Goal: Task Accomplishment & Management: Complete application form

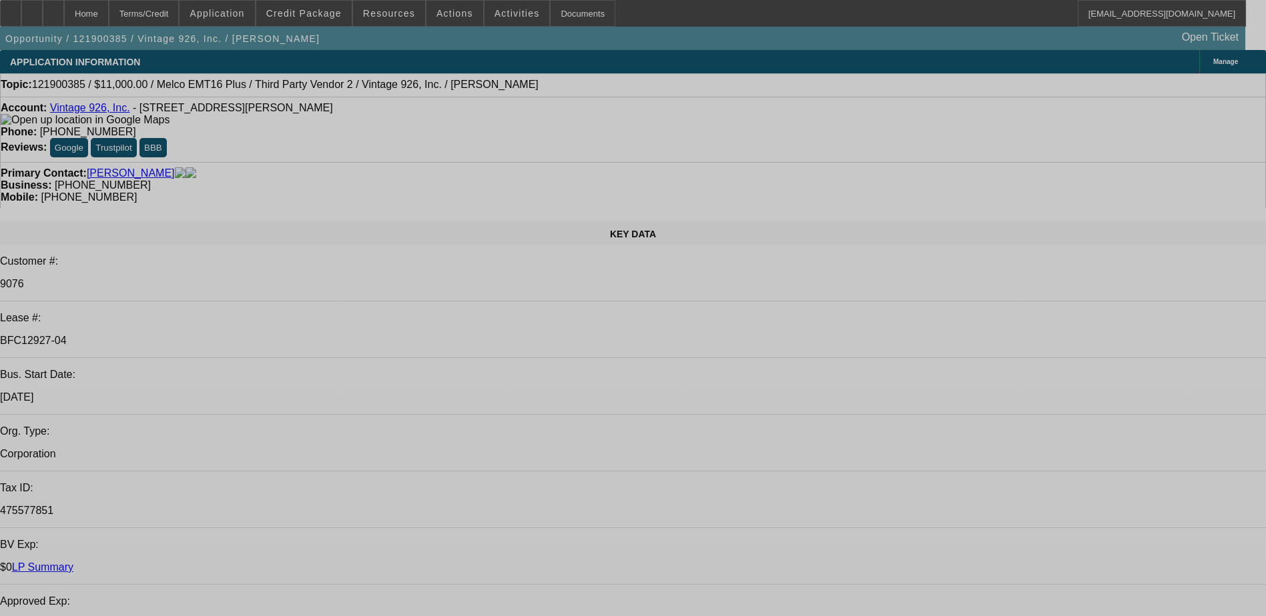
select select "0"
select select "2"
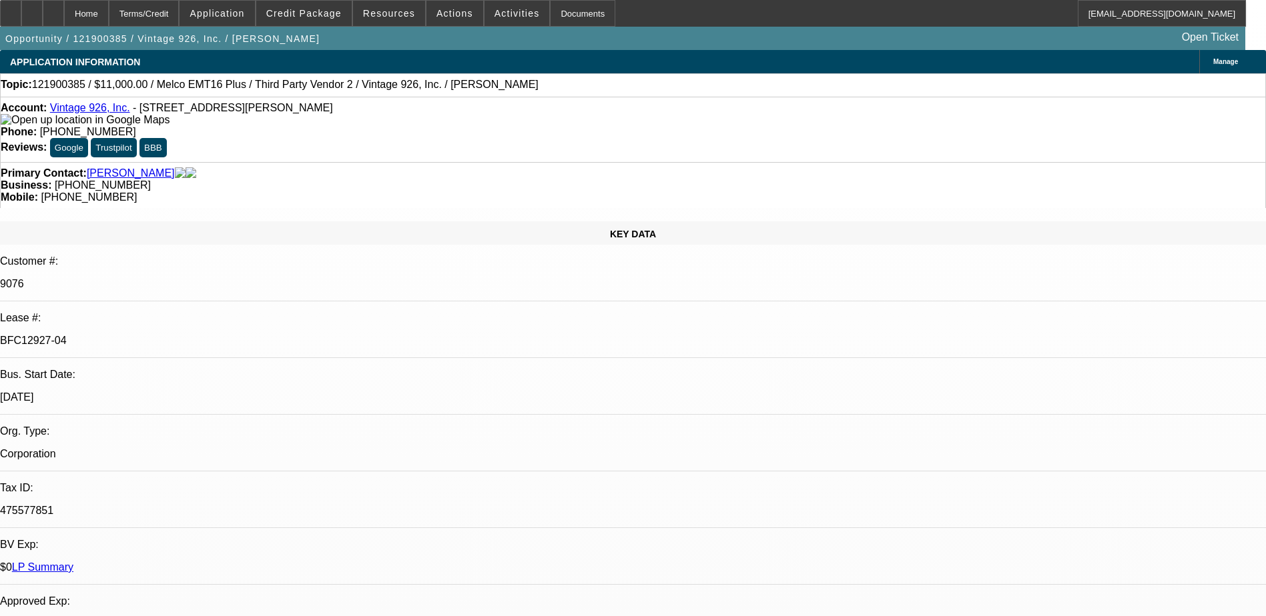
select select "0.1"
select select "0"
select select "2"
select select "0.1"
select select "0"
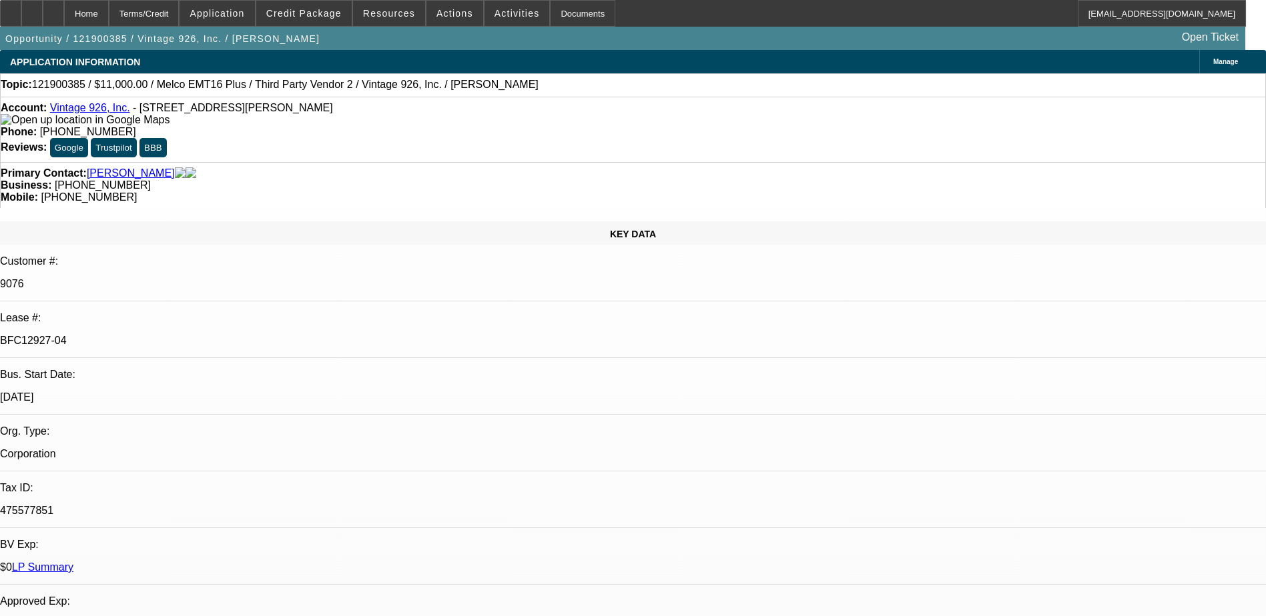
select select "2"
select select "0.1"
select select "0"
select select "2"
select select "0.1"
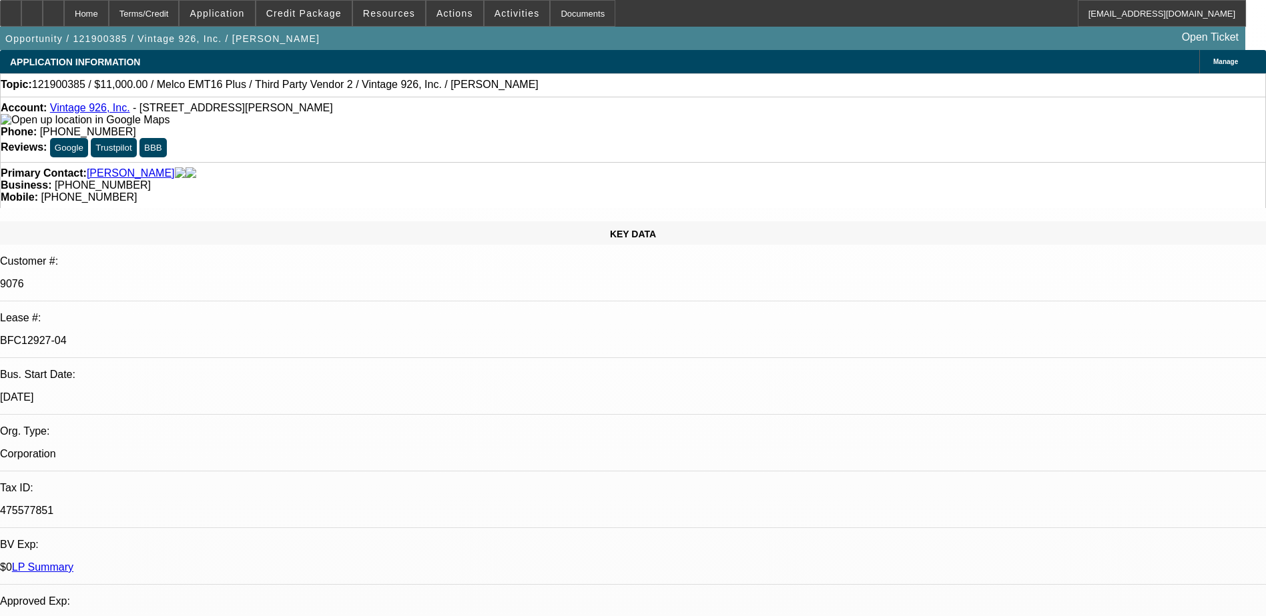
select select "1"
select select "2"
select select "4"
select select "1"
select select "2"
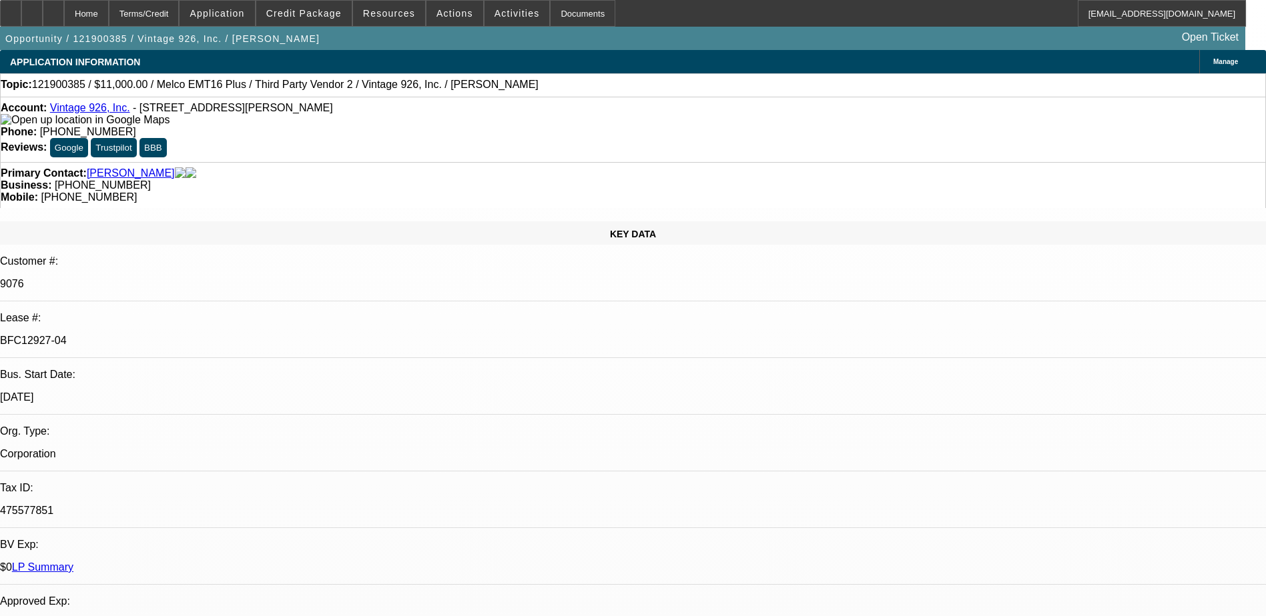
select select "4"
select select "1"
select select "2"
select select "4"
select select "1"
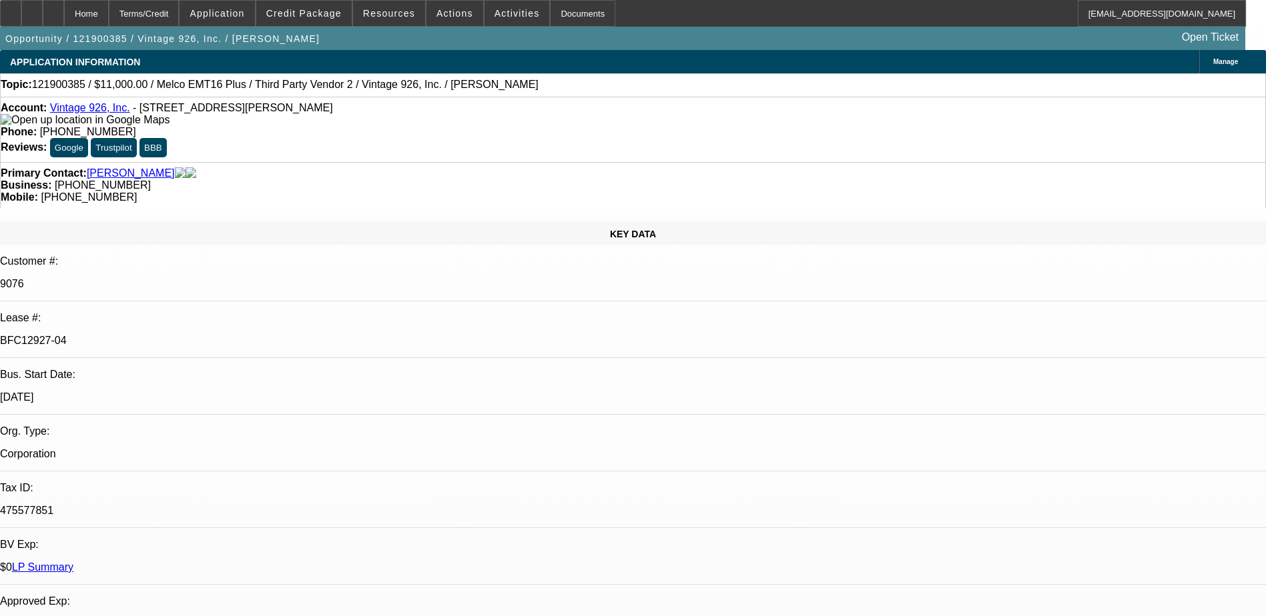
select select "2"
select select "4"
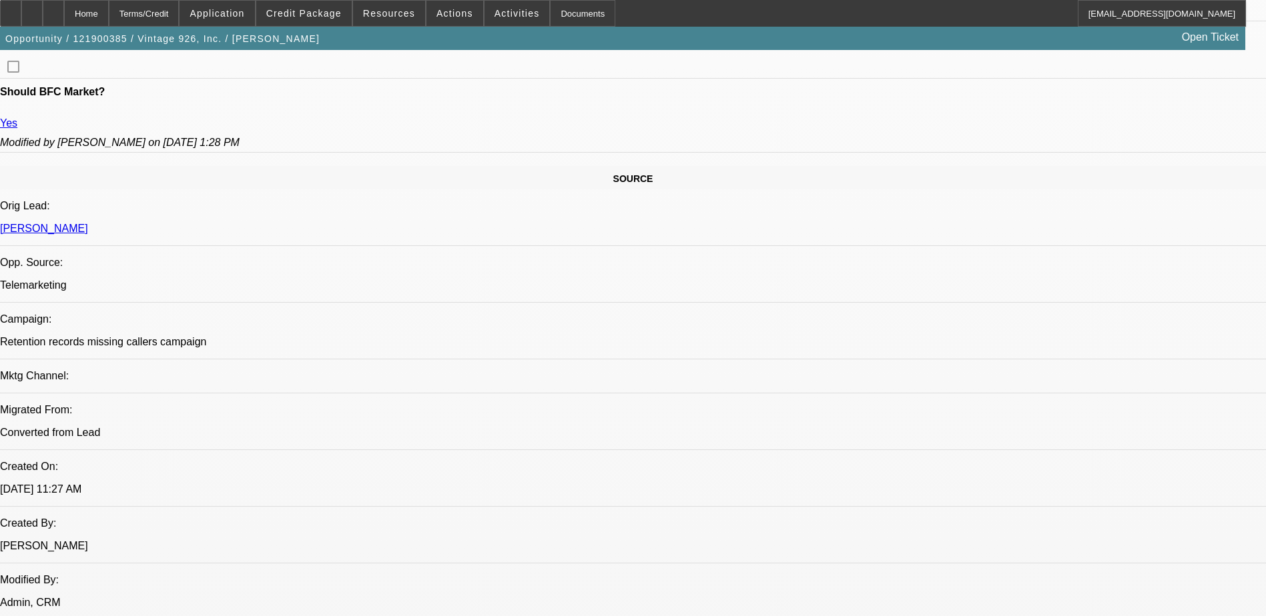
scroll to position [1067, 0]
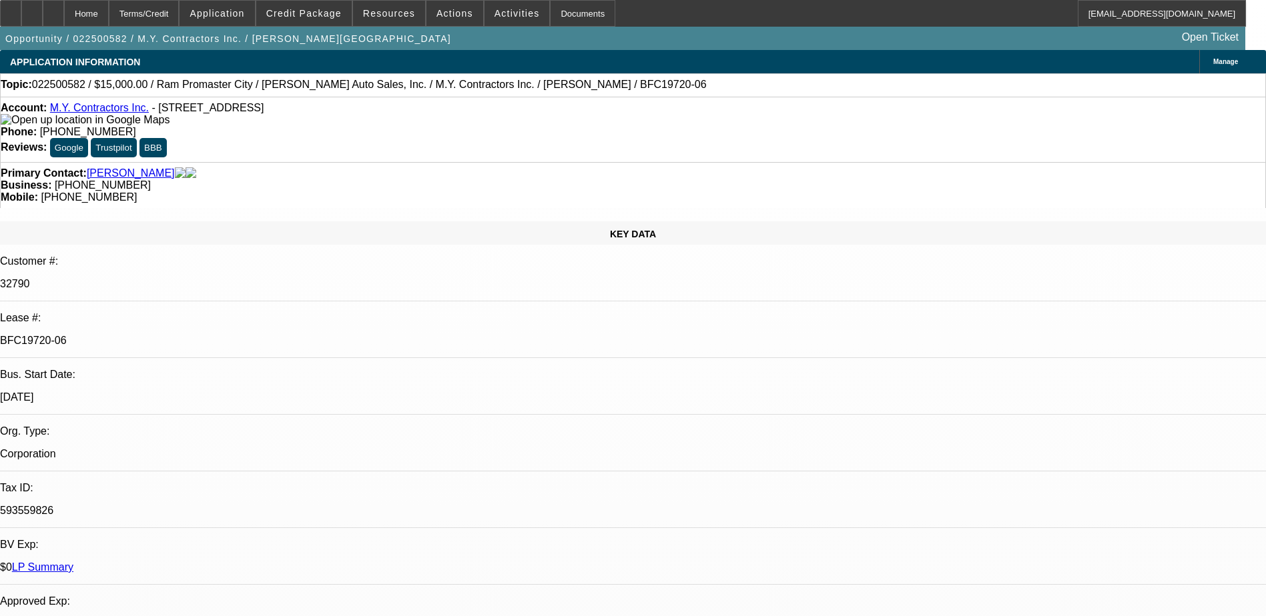
select select "0"
select select "6"
select select "0"
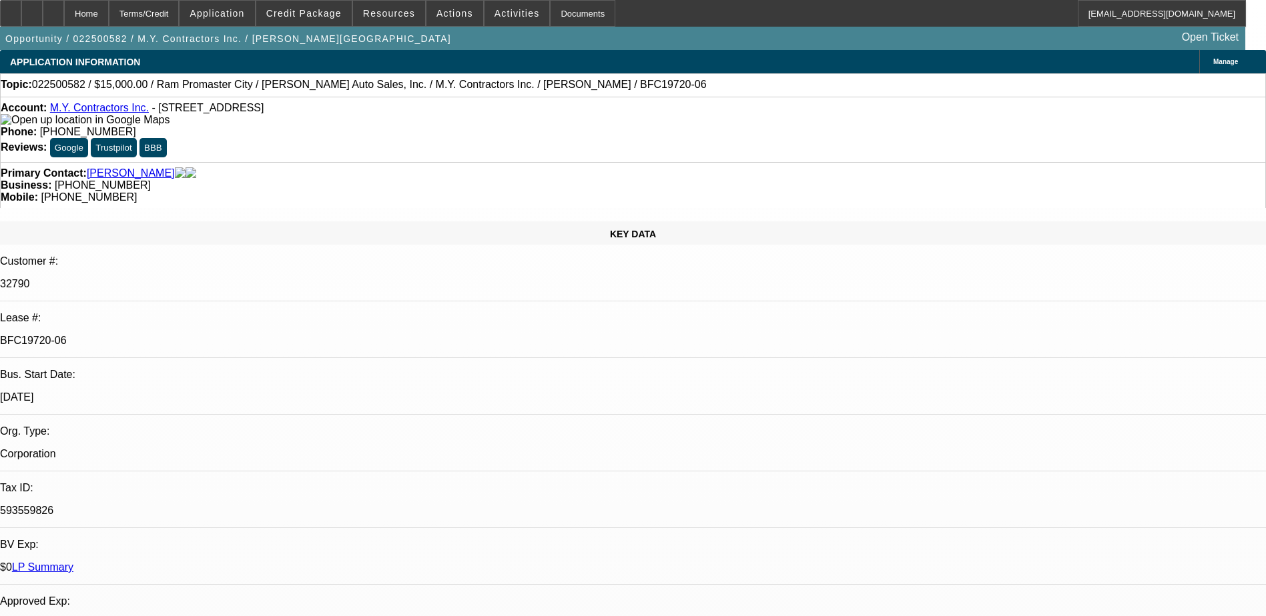
select select "0"
select select "6"
select select "0"
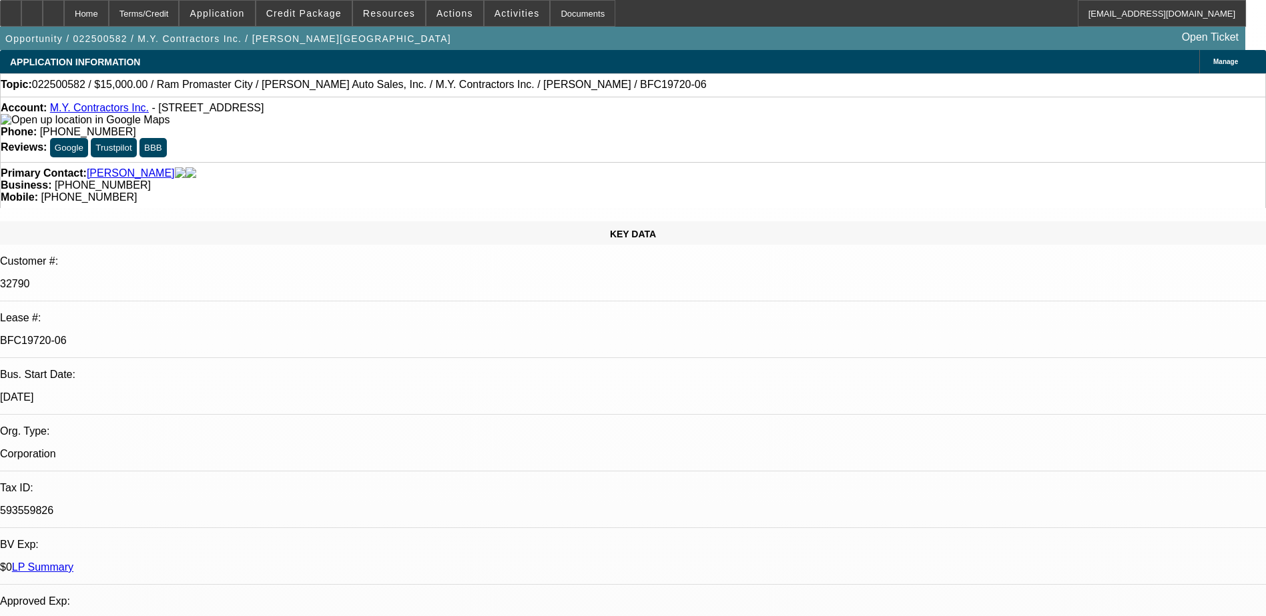
select select "0"
select select "6"
select select "0"
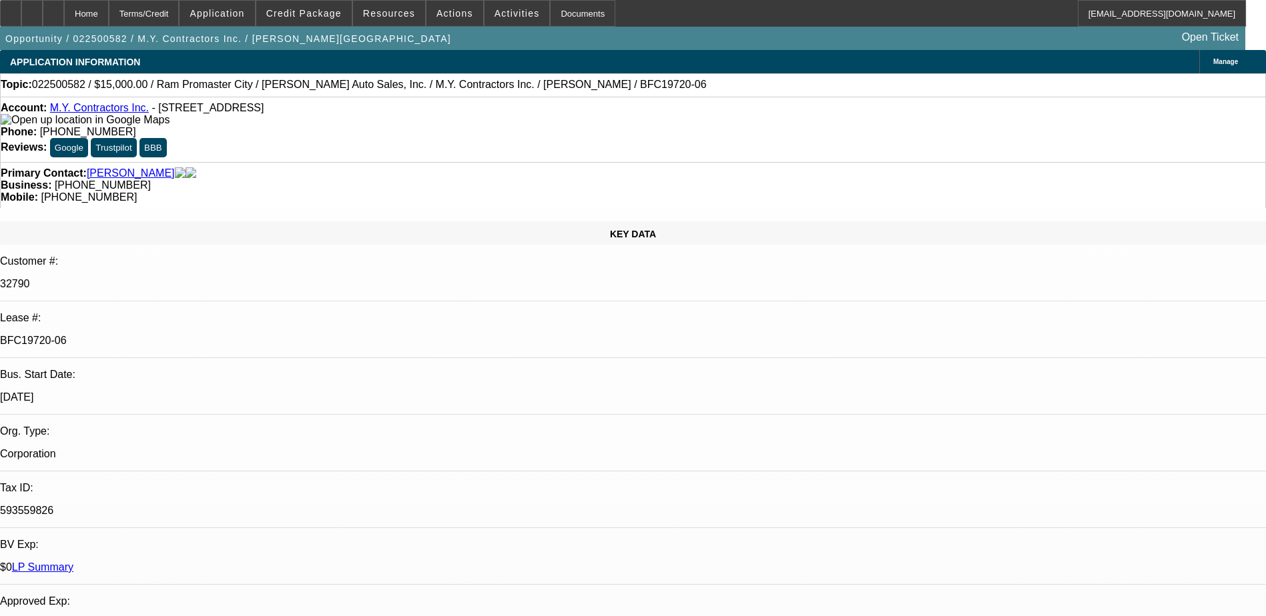
select select "6"
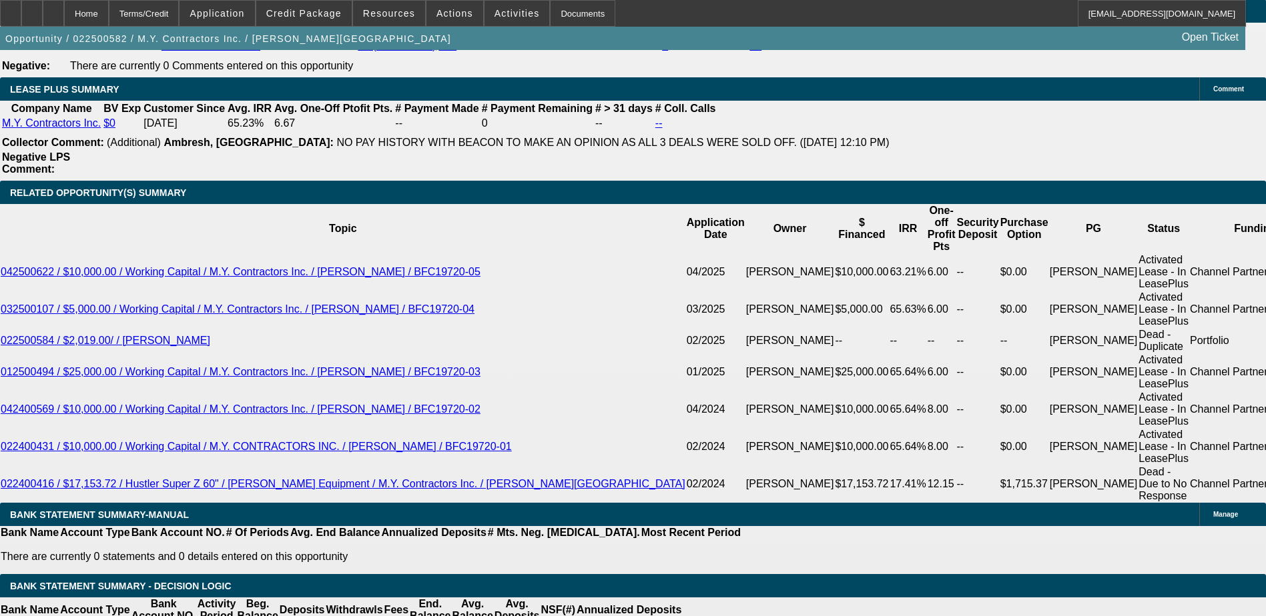
scroll to position [2735, 0]
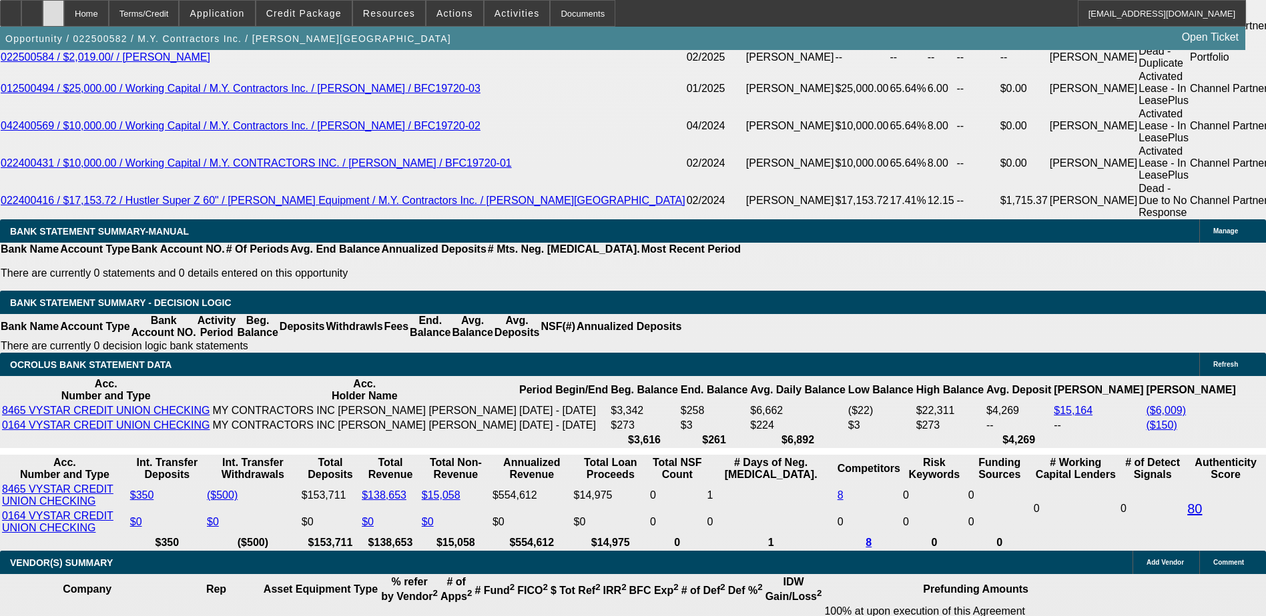
click at [64, 3] on div at bounding box center [53, 13] width 21 height 27
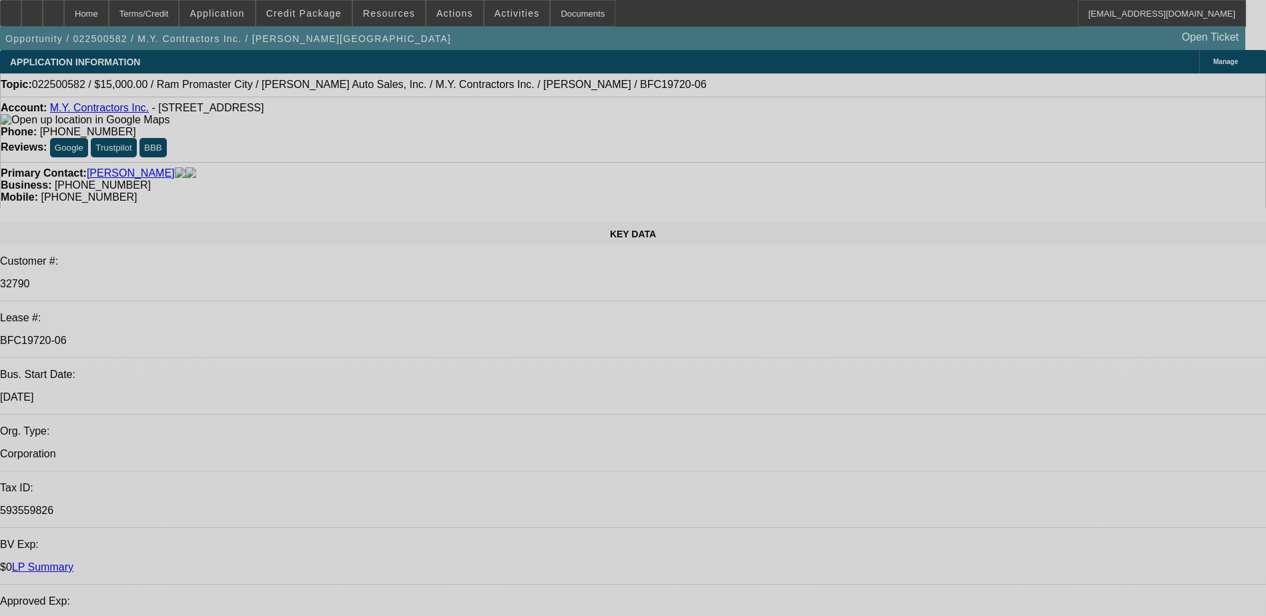
select select "0"
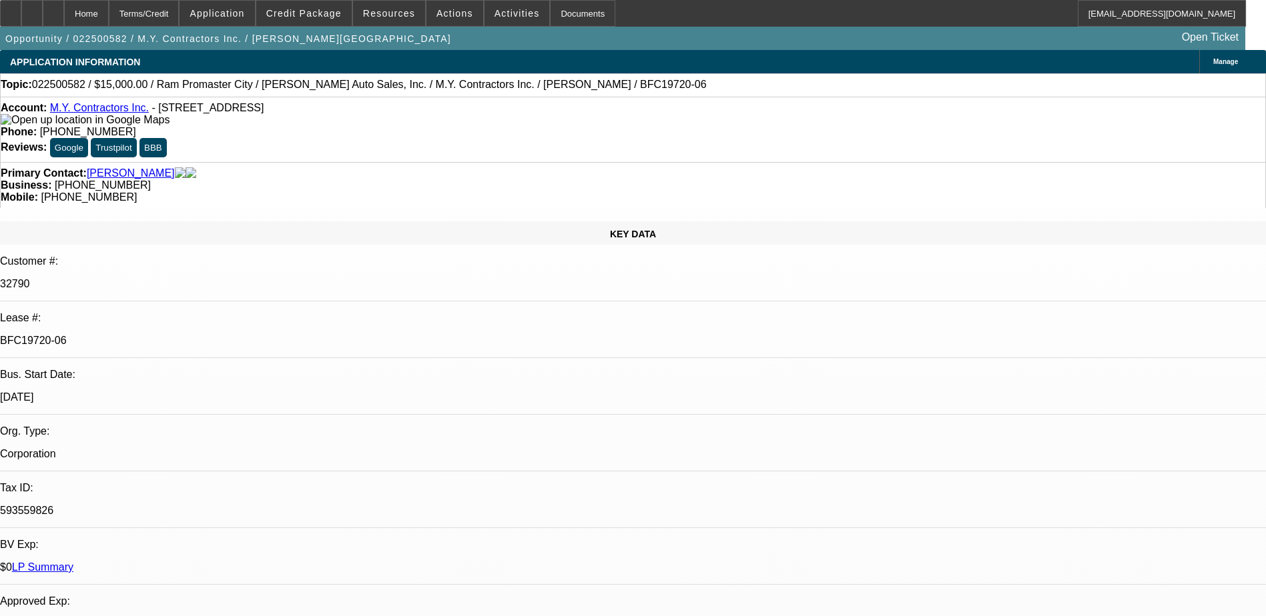
select select "0"
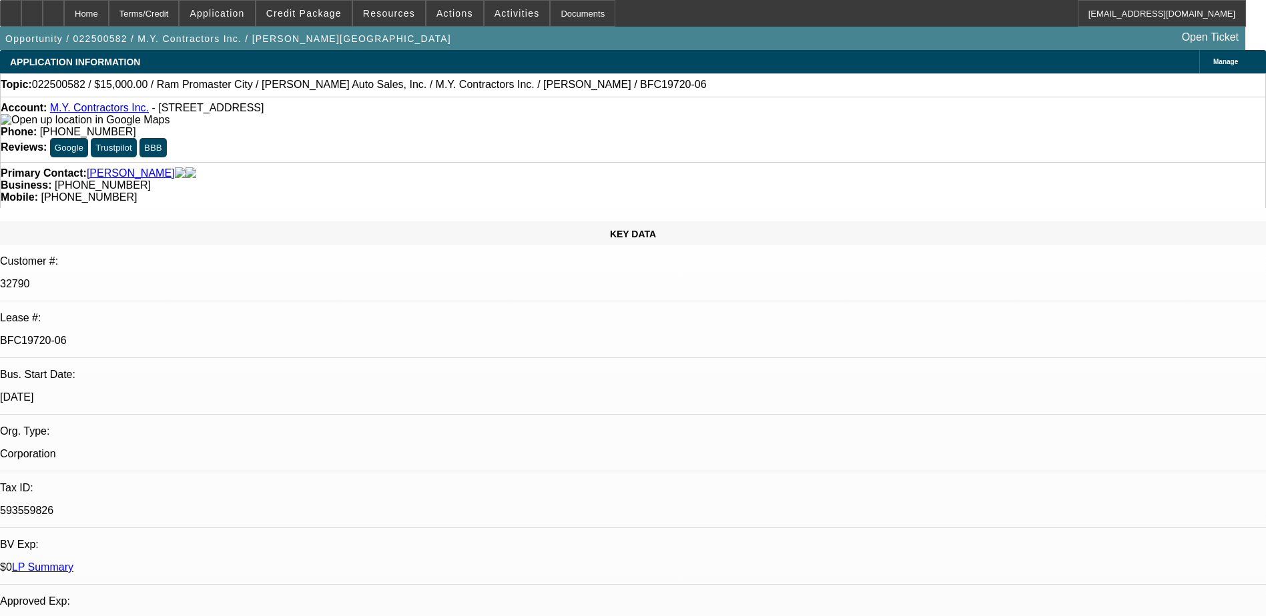
select select "0"
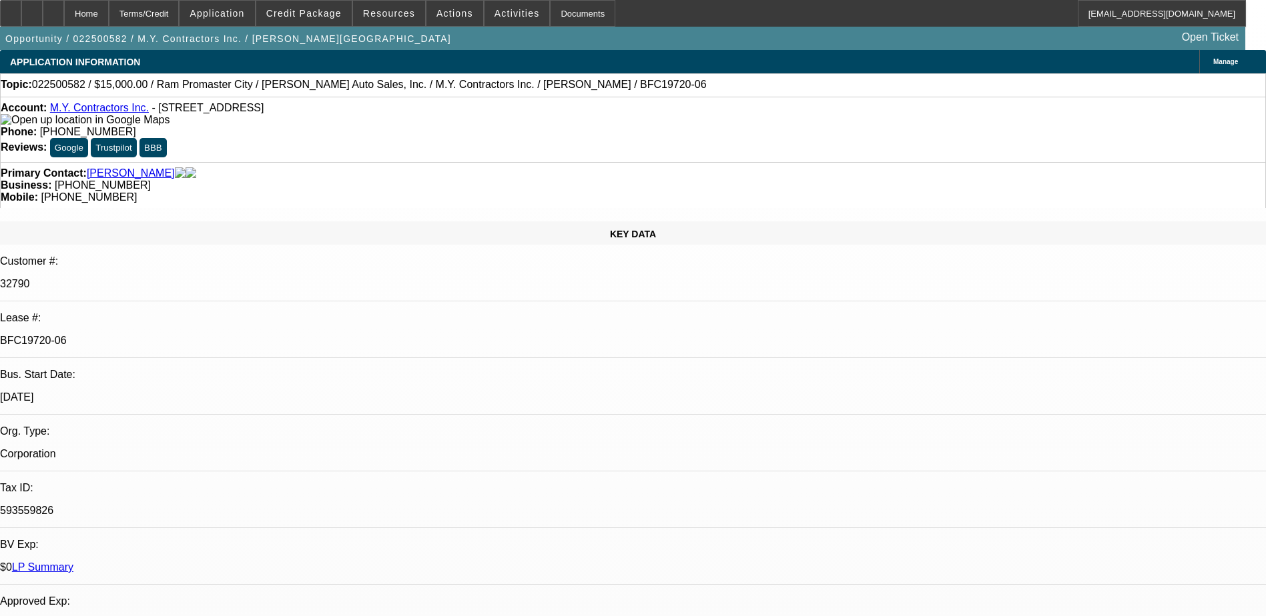
select select "0"
select select "1"
select select "6"
select select "1"
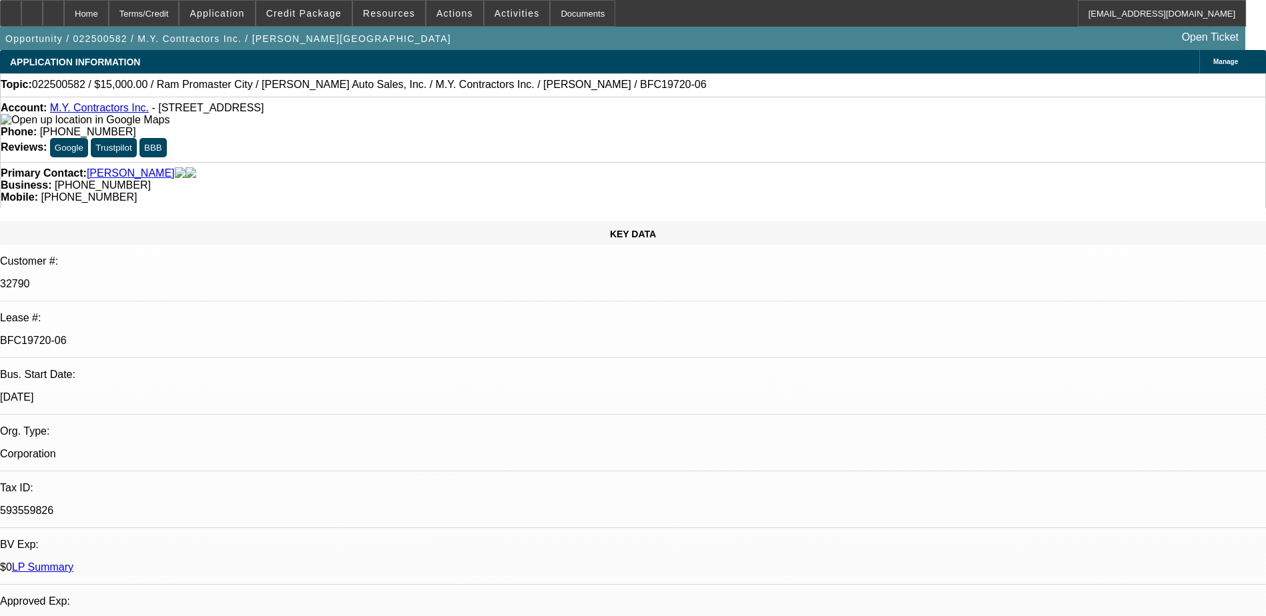
select select "1"
select select "6"
select select "1"
select select "6"
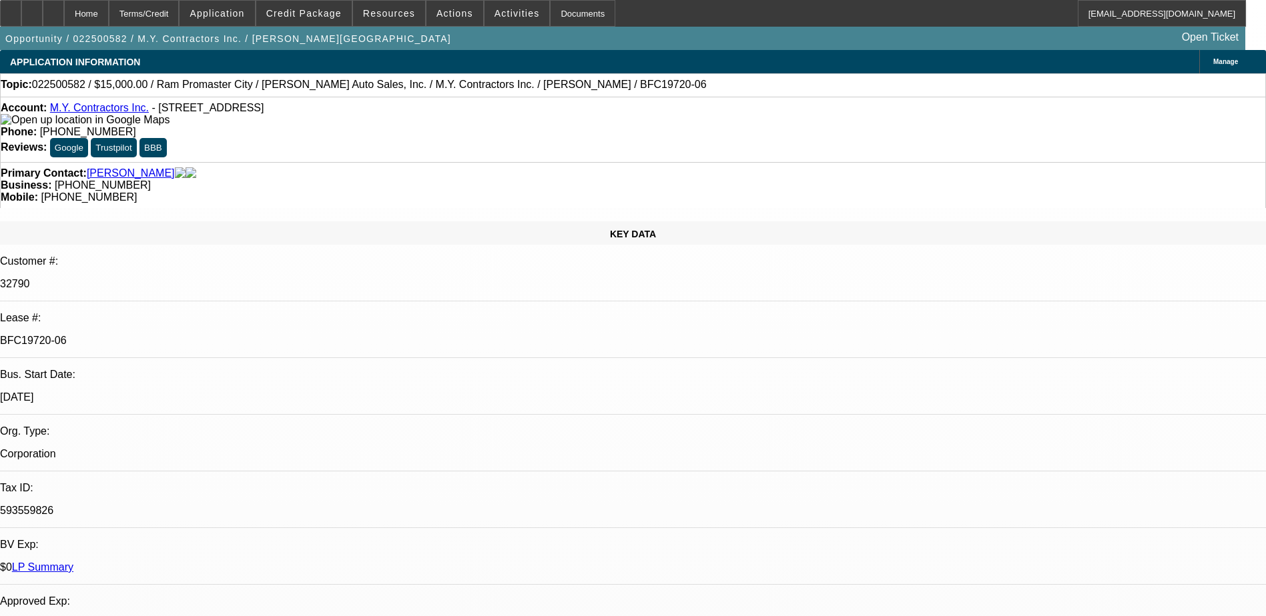
select select "1"
select select "6"
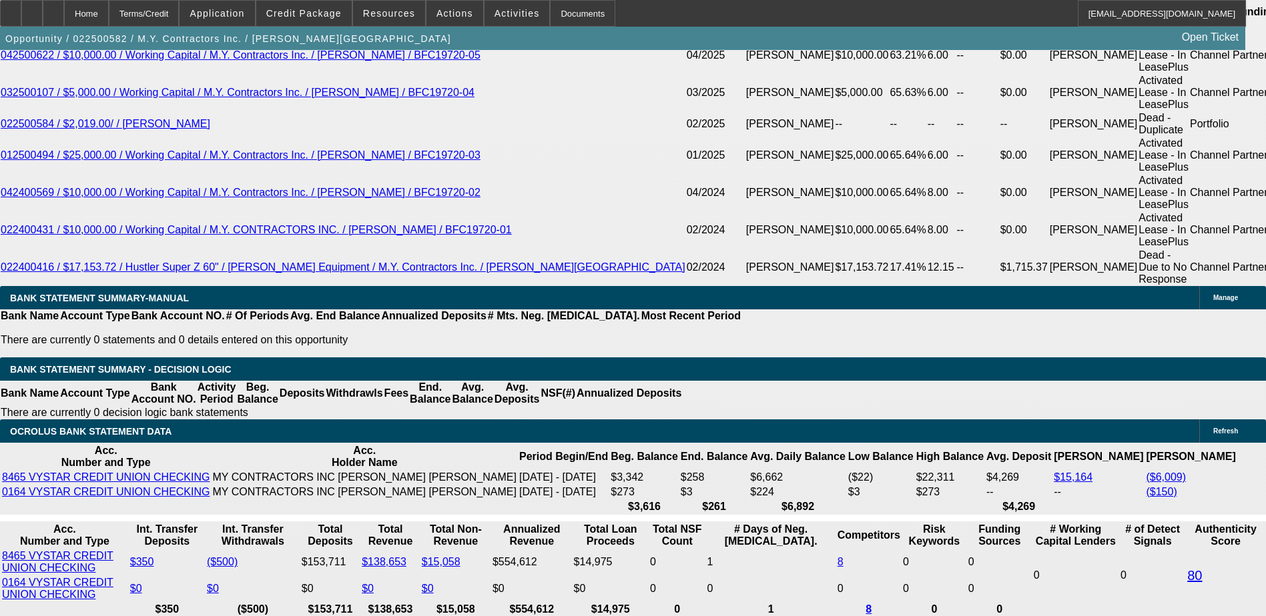
scroll to position [2469, 0]
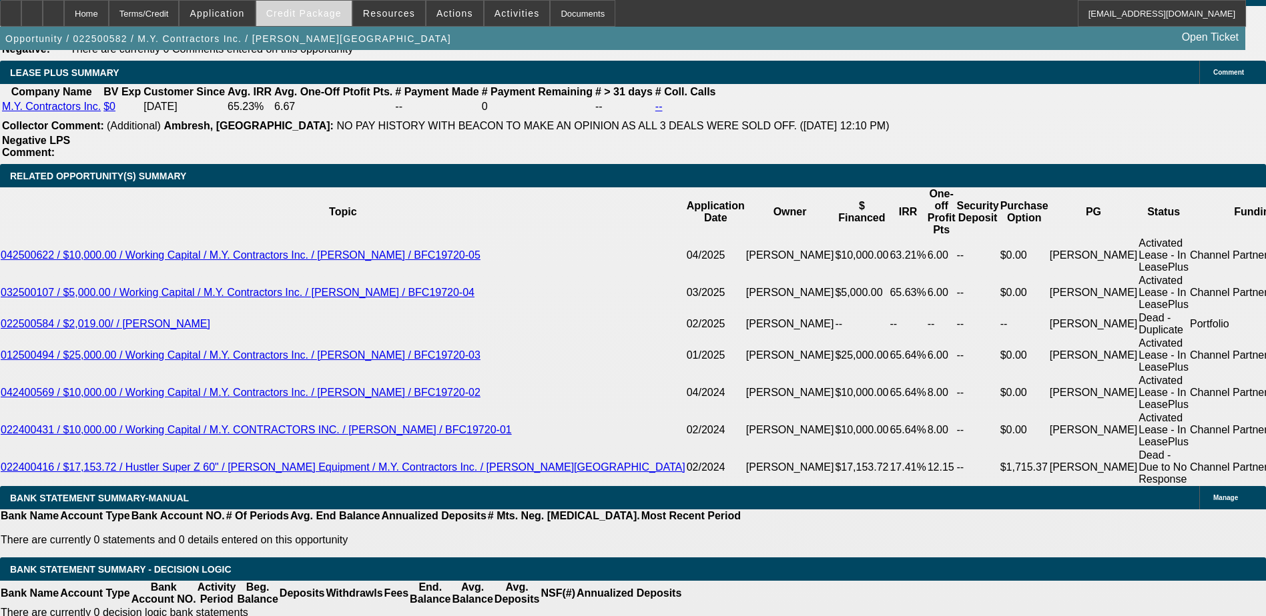
click at [313, 22] on span at bounding box center [303, 13] width 95 height 32
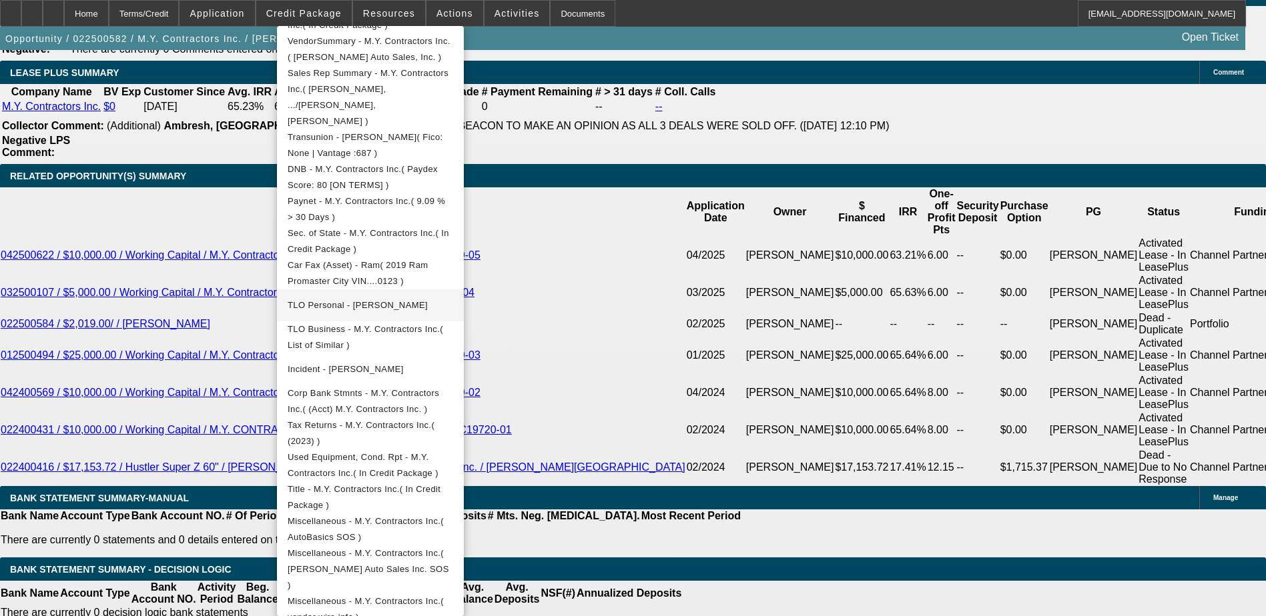
scroll to position [426, 0]
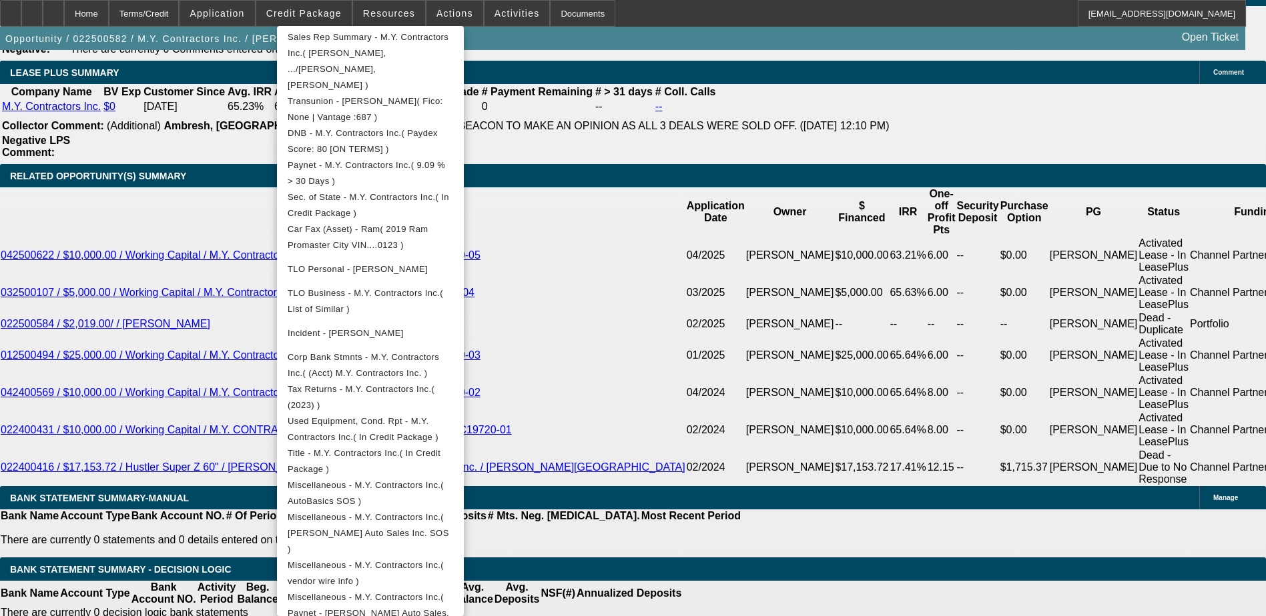
click at [184, 247] on div at bounding box center [633, 308] width 1266 height 616
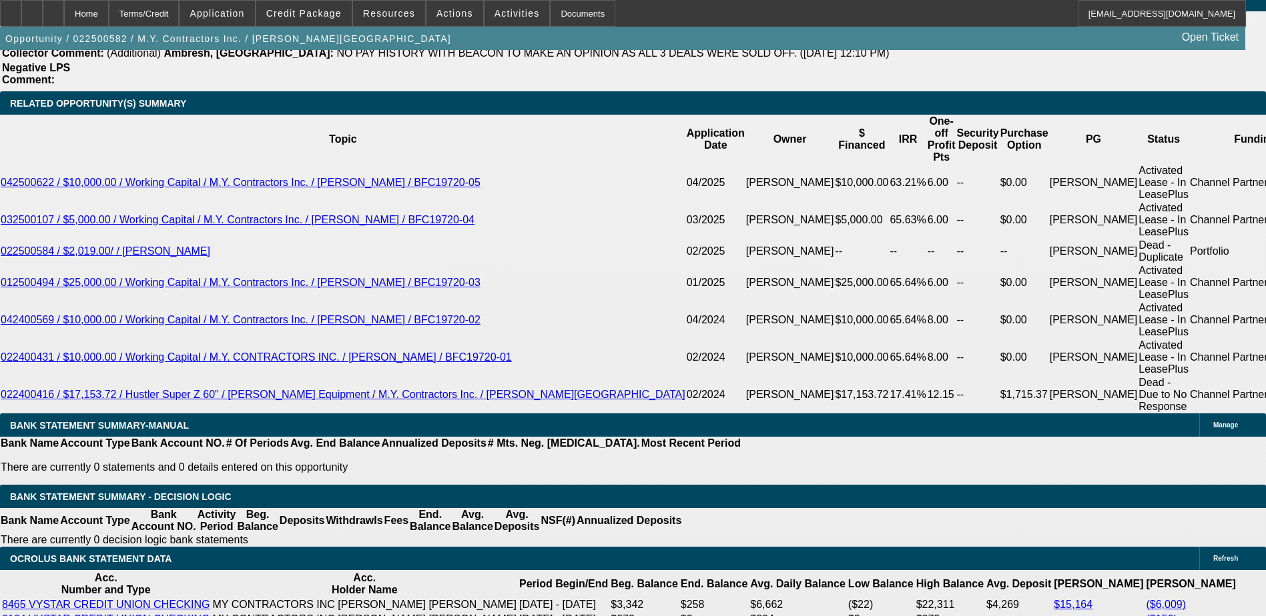
scroll to position [2535, 0]
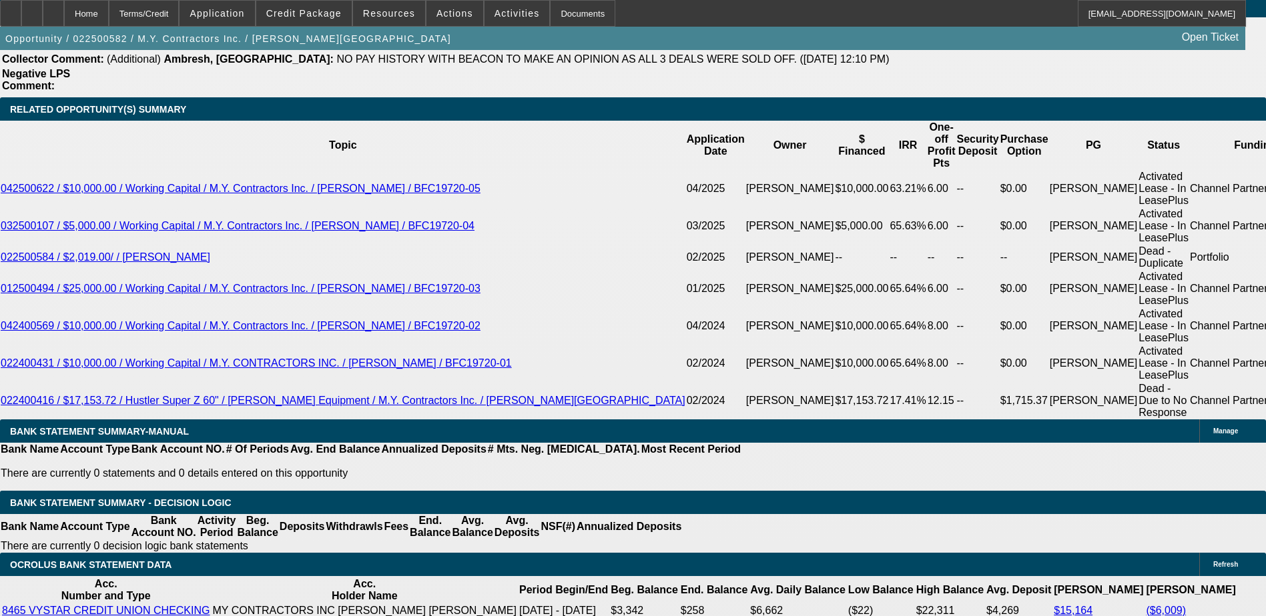
scroll to position [1201, 0]
drag, startPoint x: 1173, startPoint y: 483, endPoint x: 1049, endPoint y: 440, distance: 130.8
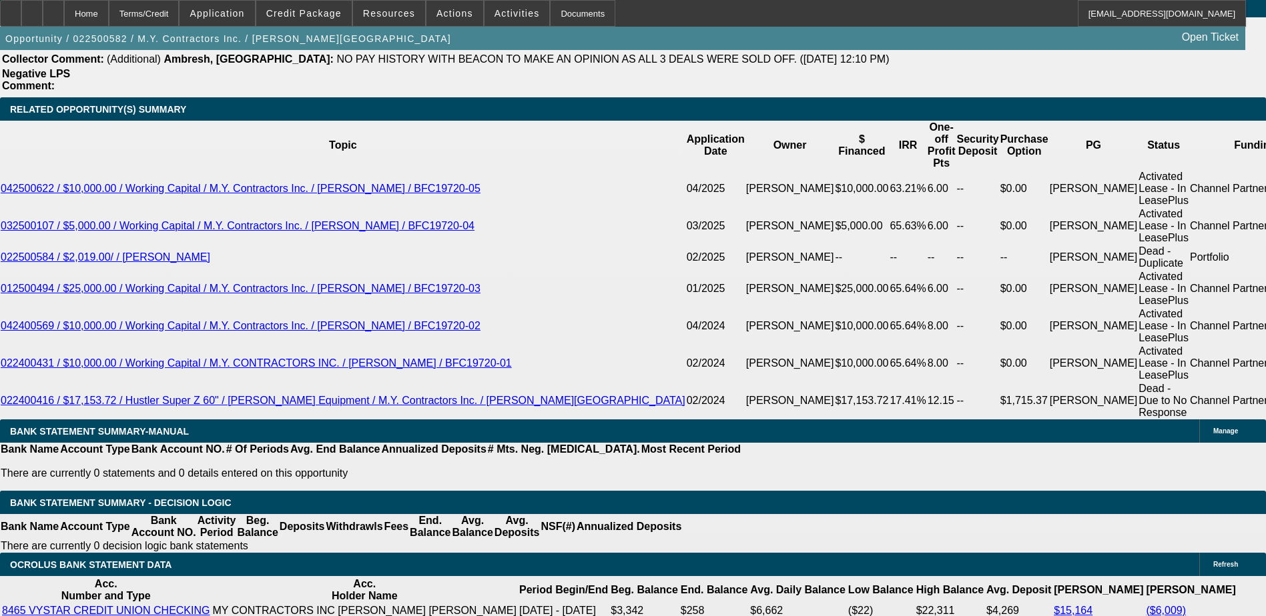
copy td "Customer decided to only move forward with the Ram Promaster and is finally rea…"
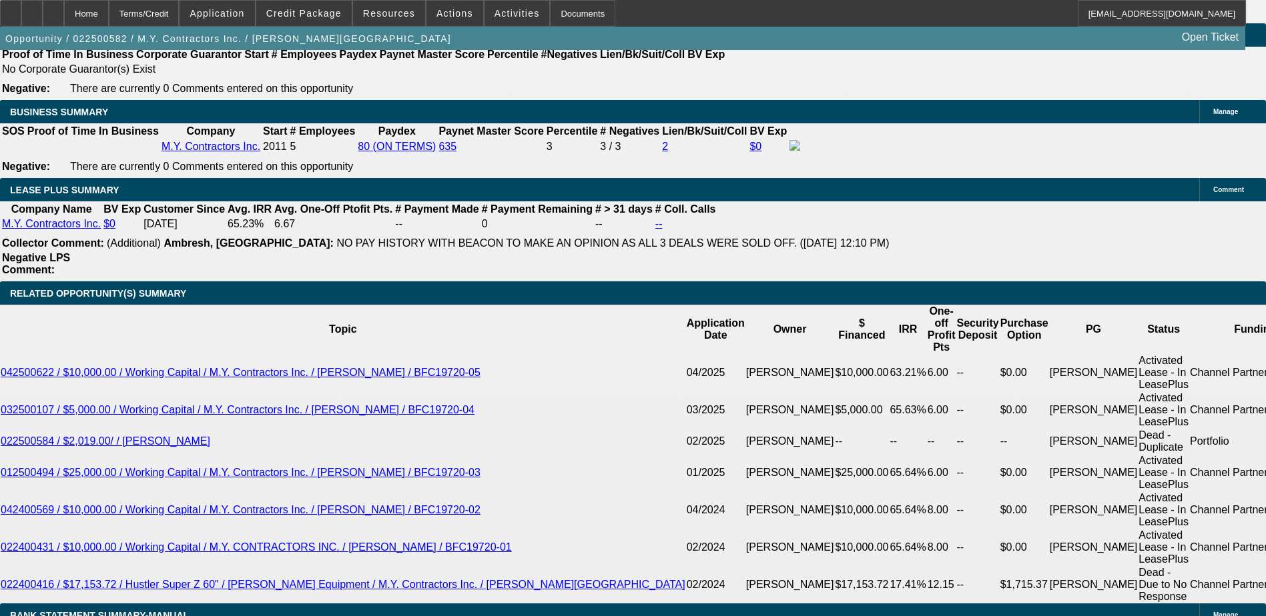
scroll to position [2335, 0]
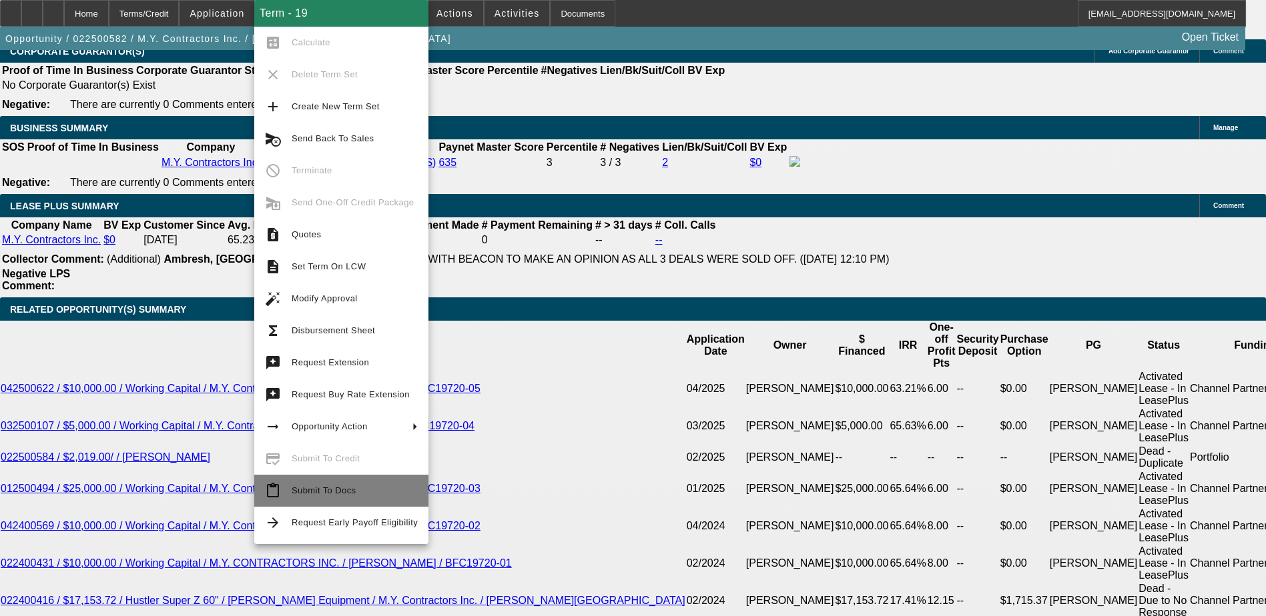
click at [317, 492] on span "Submit To Docs" at bounding box center [324, 491] width 64 height 10
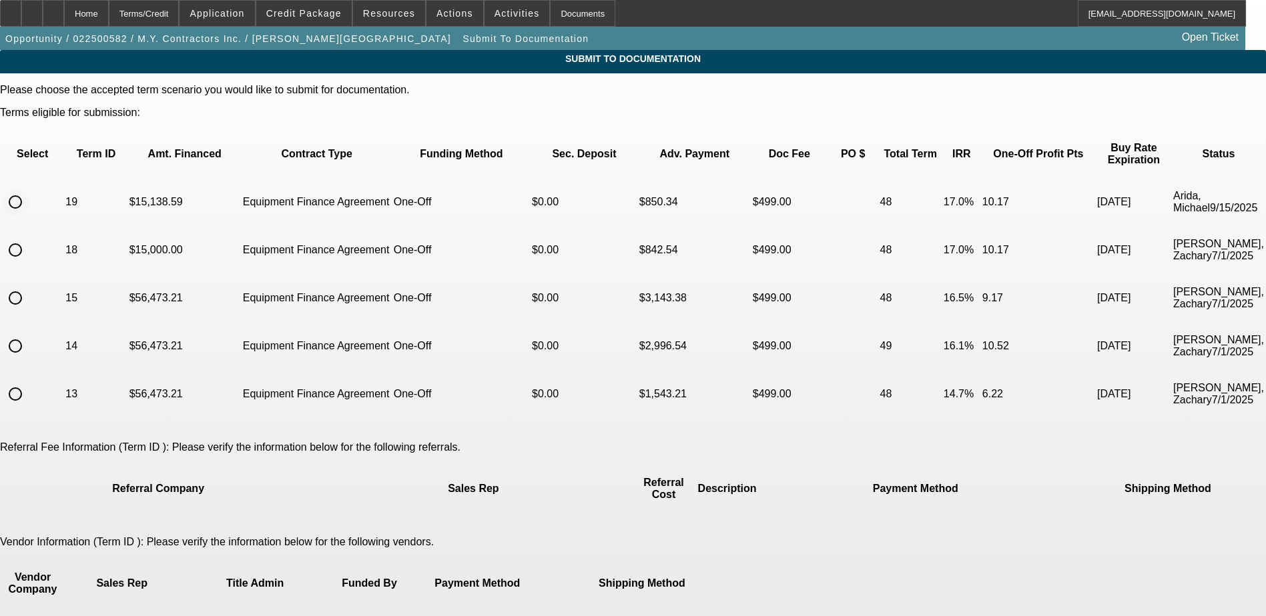
click at [29, 189] on input "radio" at bounding box center [15, 202] width 27 height 27
radio input "true"
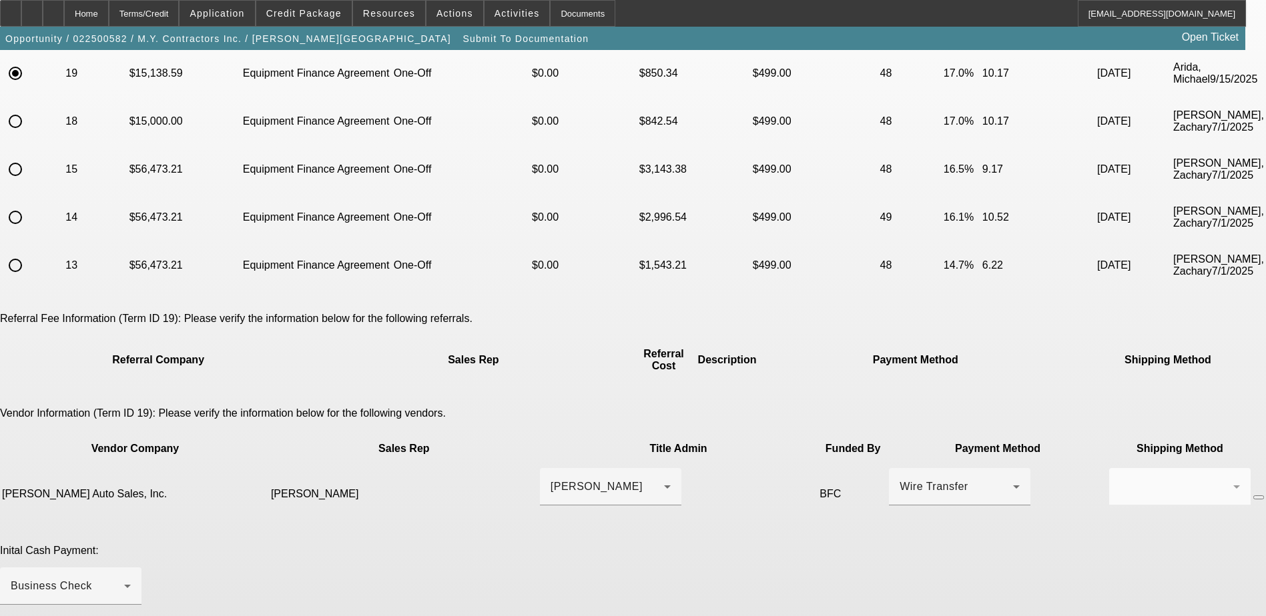
scroll to position [133, 0]
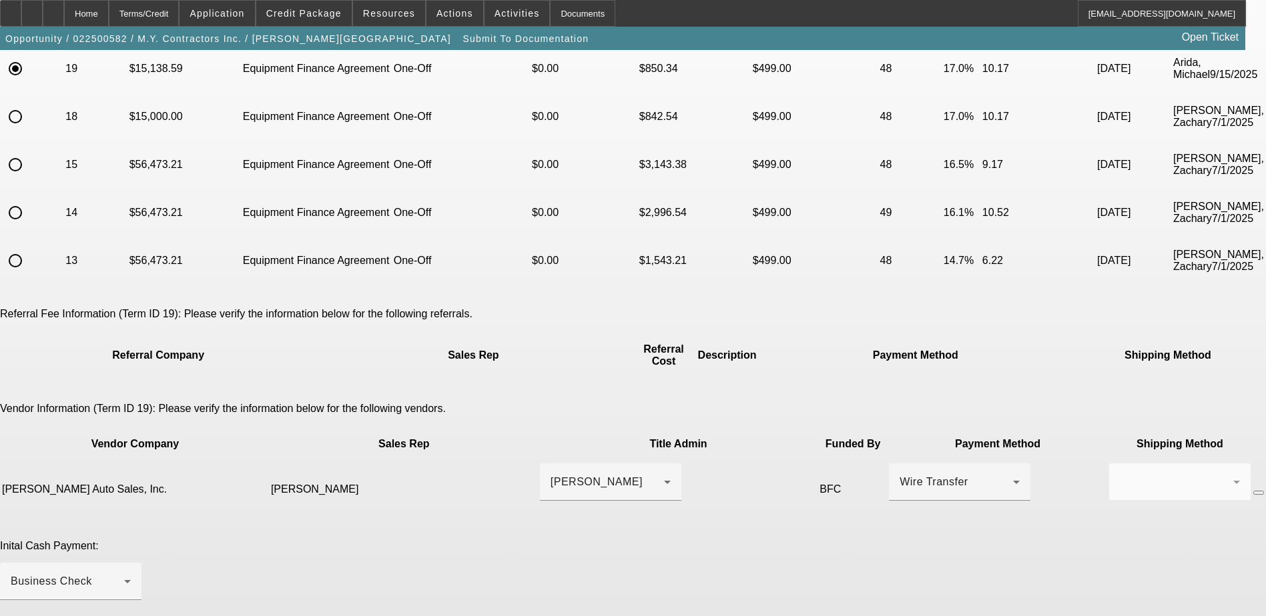
click at [1253, 491] on button "button" at bounding box center [1258, 493] width 11 height 4
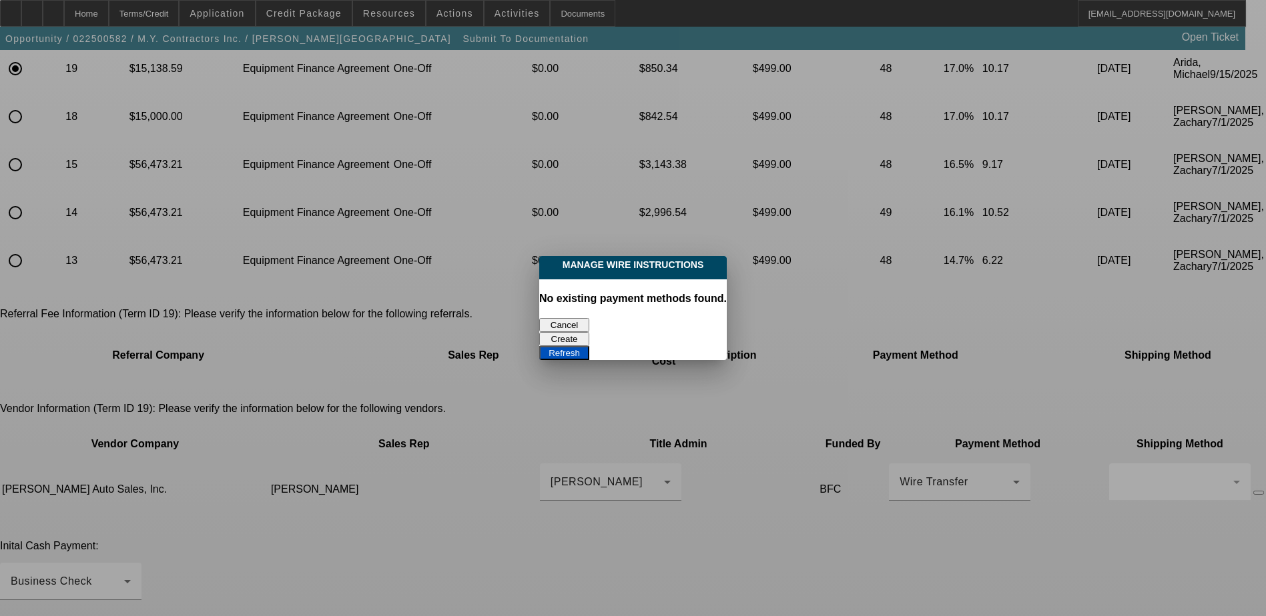
scroll to position [0, 0]
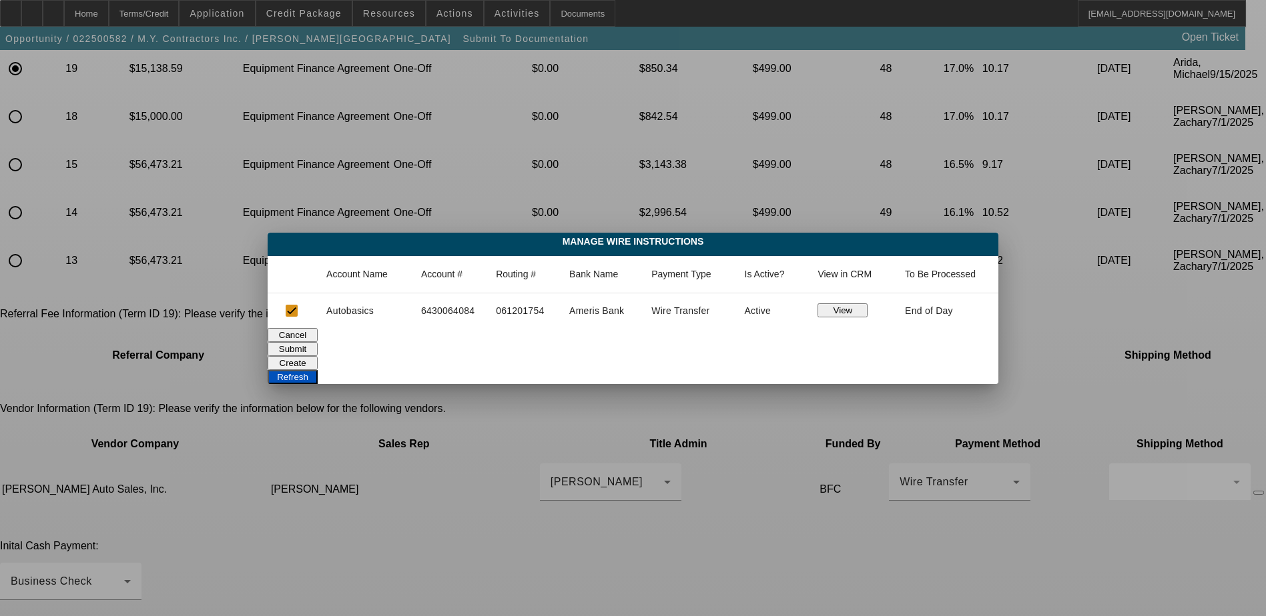
click at [318, 346] on button "Submit" at bounding box center [293, 349] width 50 height 14
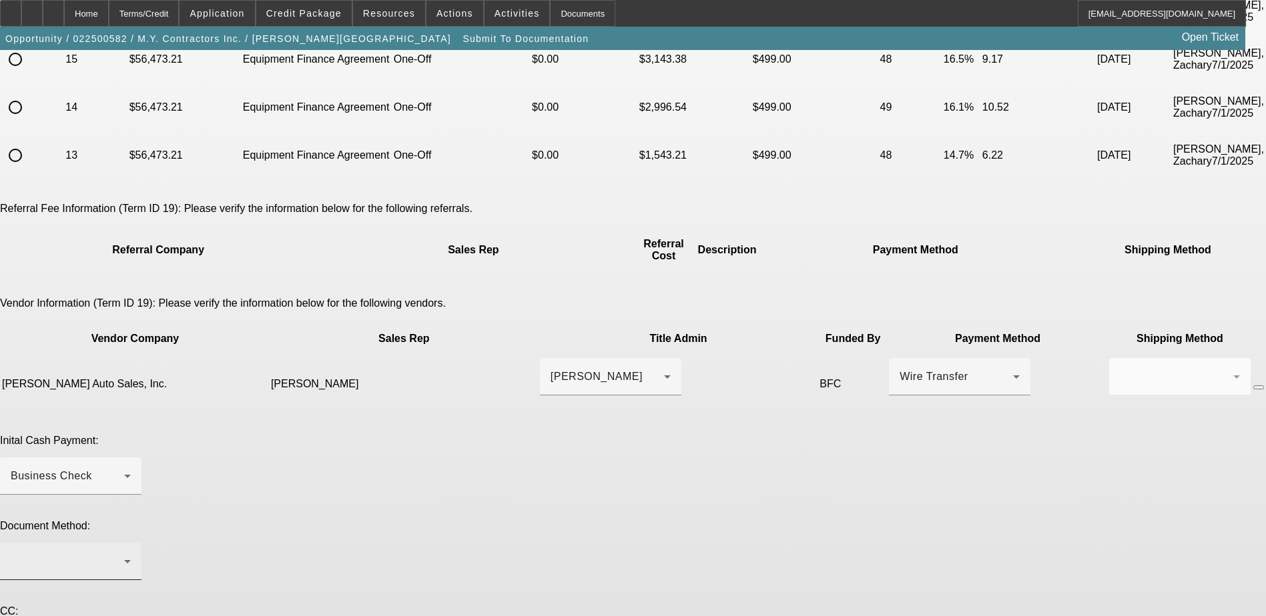
scroll to position [245, 0]
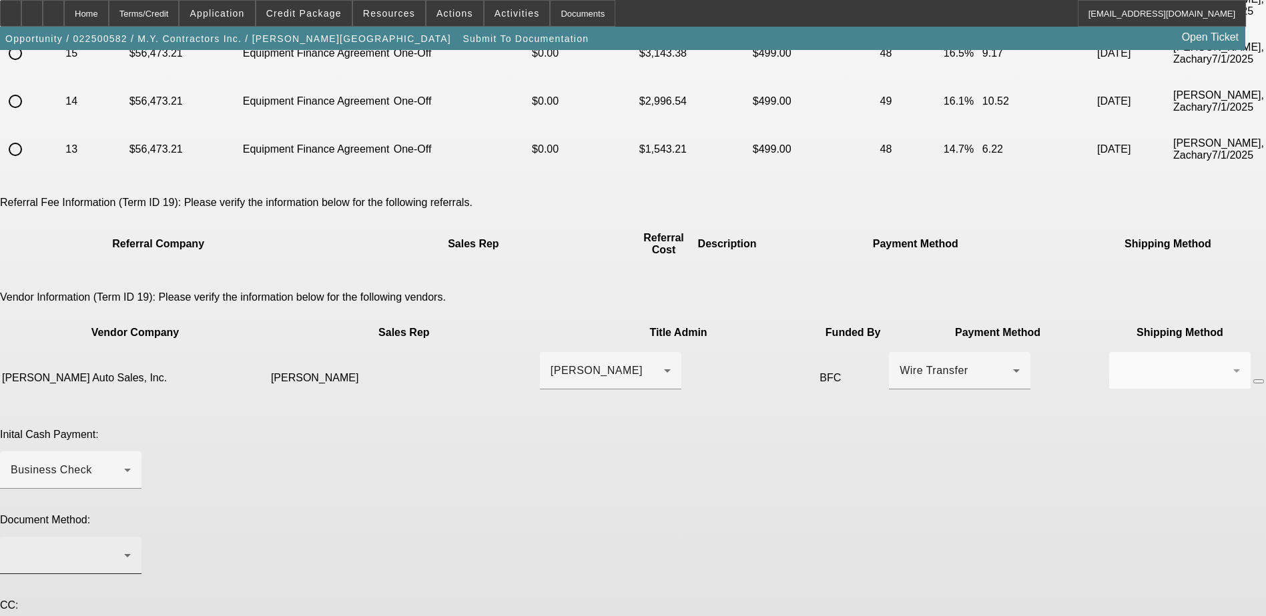
click at [131, 537] on div at bounding box center [71, 555] width 120 height 37
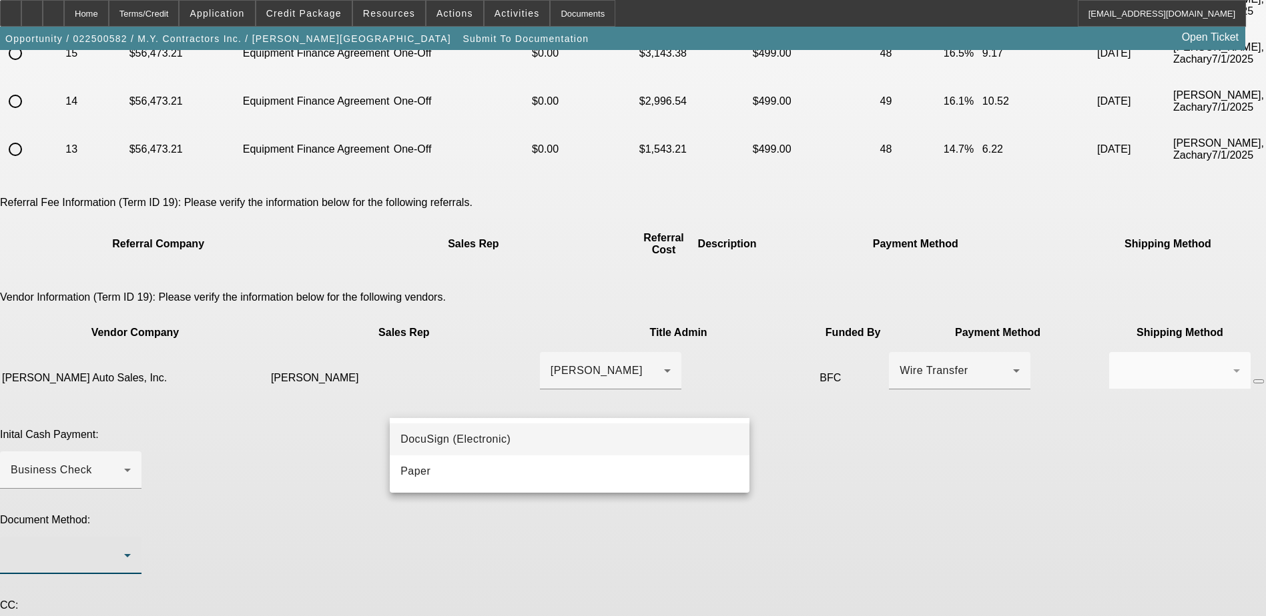
click at [605, 438] on mat-option "DocuSign (Electronic)" at bounding box center [570, 440] width 360 height 32
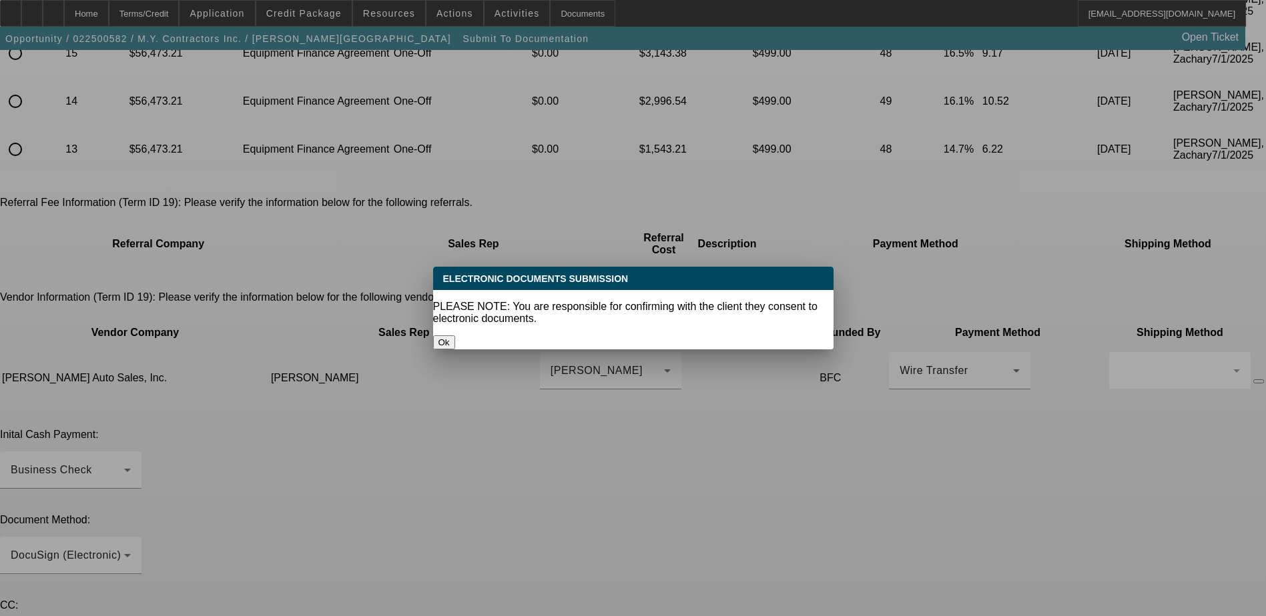
click at [455, 336] on button "Ok" at bounding box center [444, 343] width 22 height 14
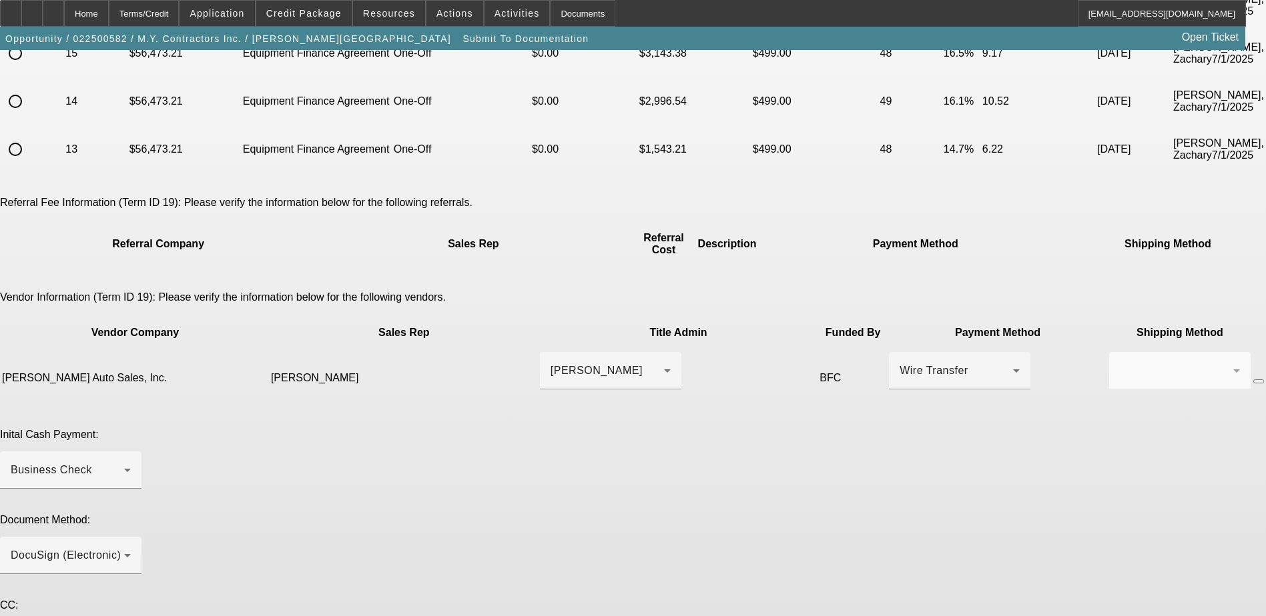
click at [808, 514] on div "Document Method: DocuSign (Electronic)" at bounding box center [633, 551] width 1266 height 75
paste textarea "Customer decided to only move forward with the Ram Promaster and is finally rea…"
drag, startPoint x: 761, startPoint y: 517, endPoint x: 752, endPoint y: 518, distance: 8.8
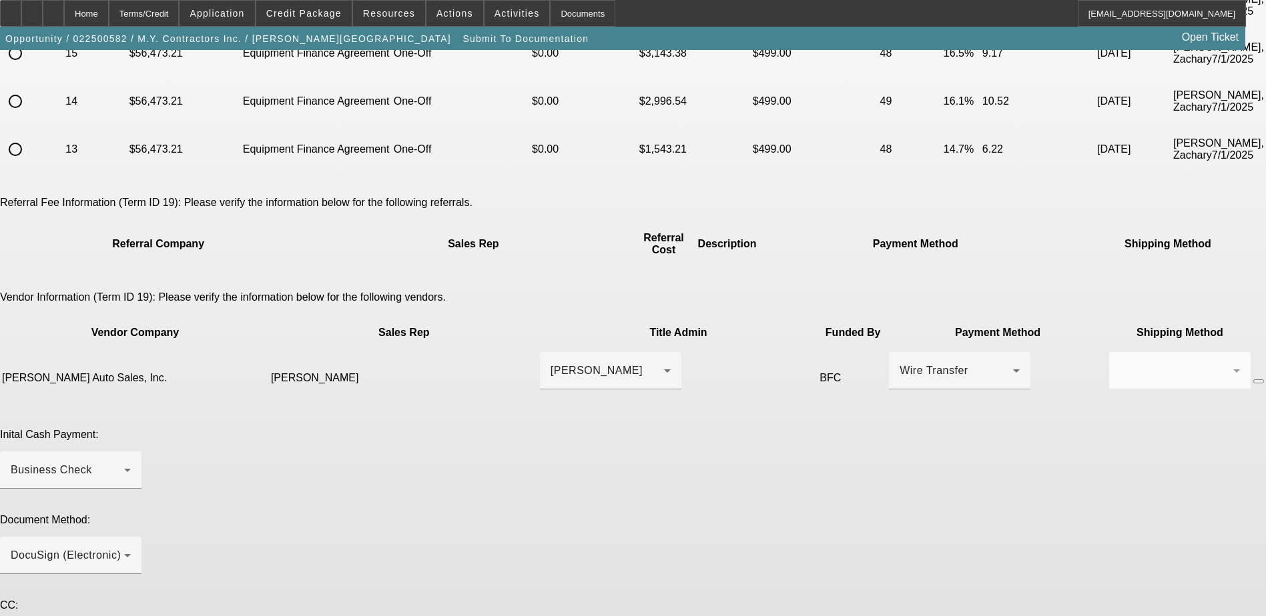
drag, startPoint x: 767, startPoint y: 514, endPoint x: 380, endPoint y: 477, distance: 388.8
click at [380, 477] on div "Please choose the accepted term scenario you would like to submit for documenta…" at bounding box center [633, 332] width 1266 height 987
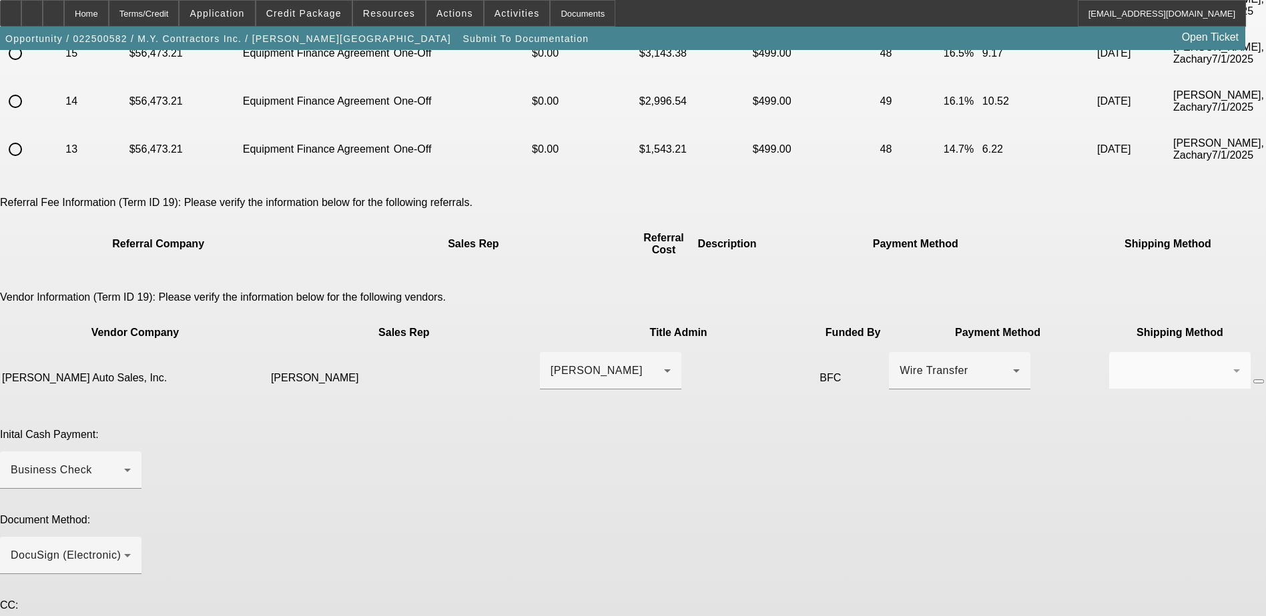
type textarea "Back into docs, new truck but at the same vendor. Please send EPOA to customer.…"
click at [1116, 490] on app-submit-to-documentation "Submit To Documentation Please choose the accepted term scenario you would like…" at bounding box center [633, 315] width 1266 height 1021
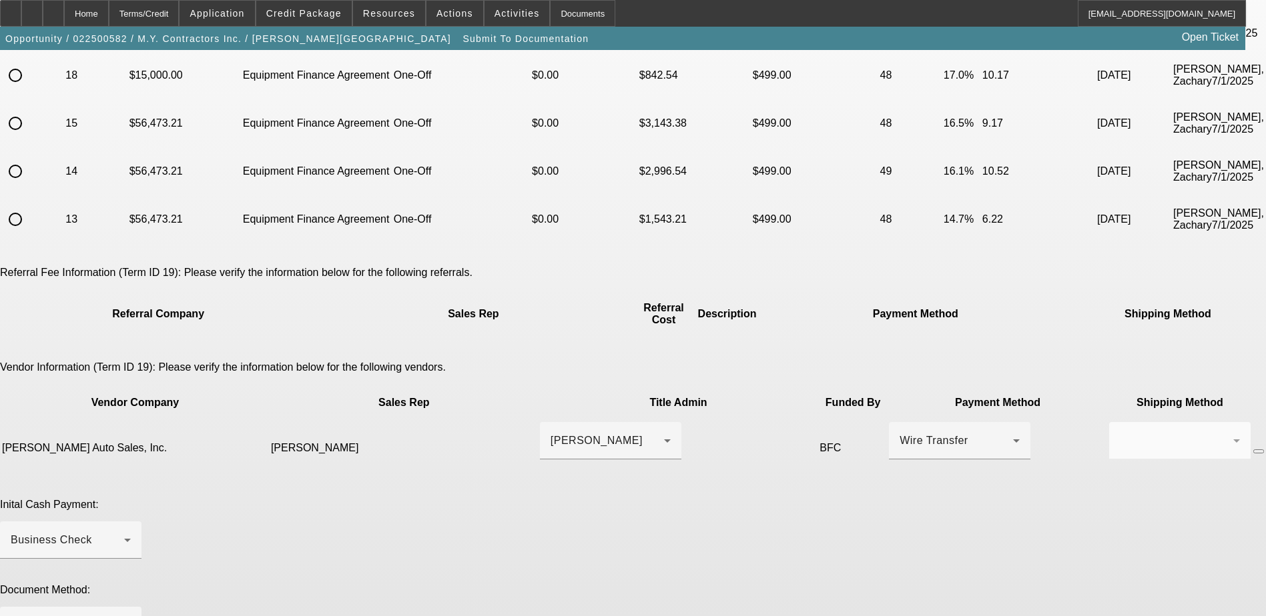
scroll to position [245, 0]
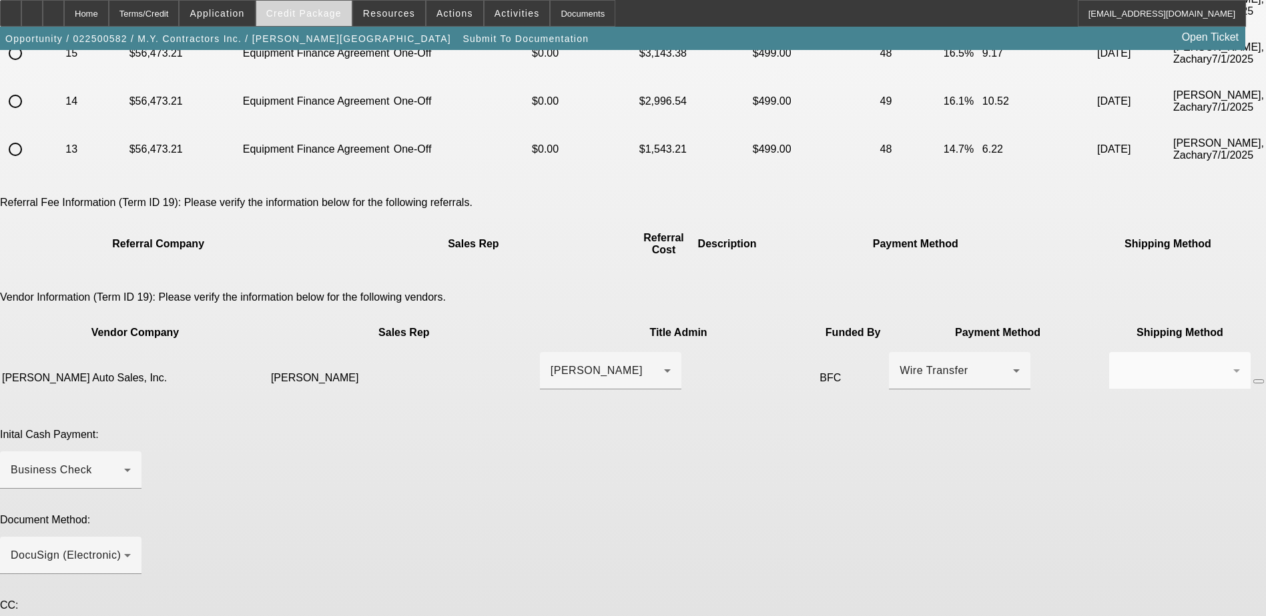
click at [329, 23] on span at bounding box center [303, 13] width 95 height 32
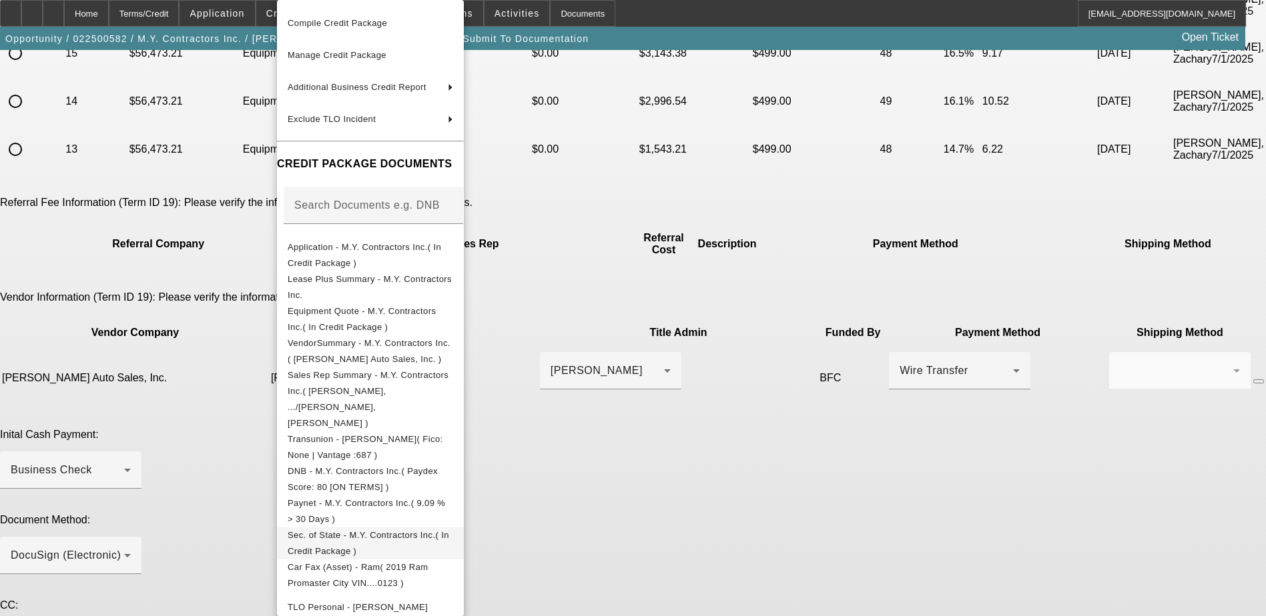
scroll to position [400, 0]
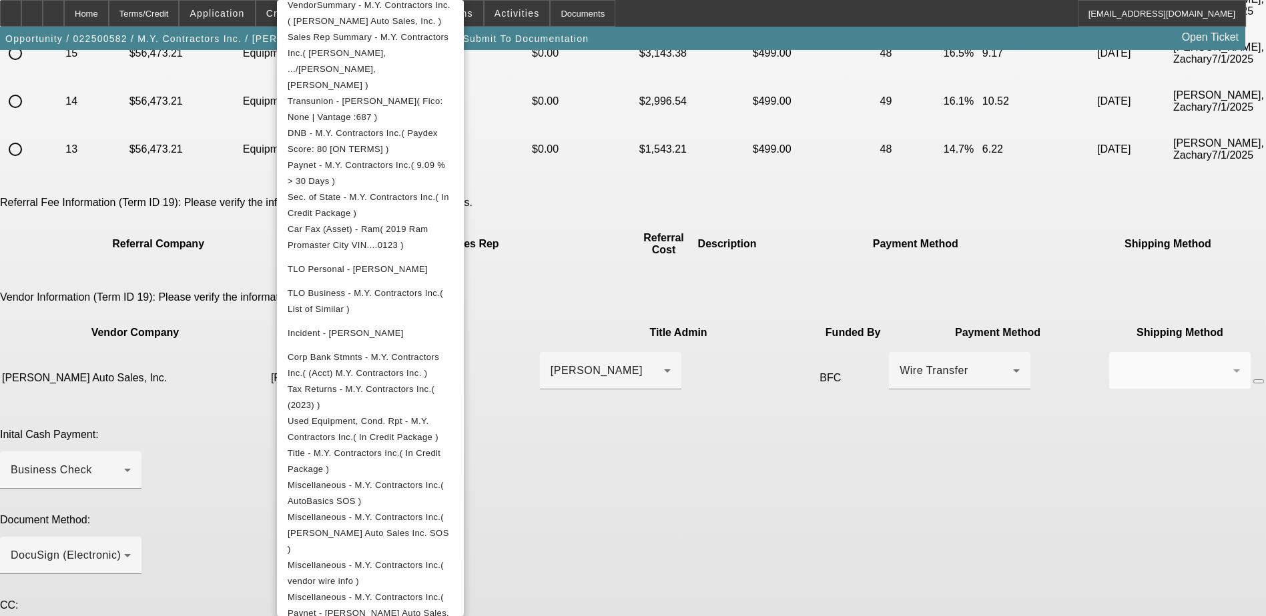
click at [1030, 534] on div at bounding box center [633, 308] width 1266 height 616
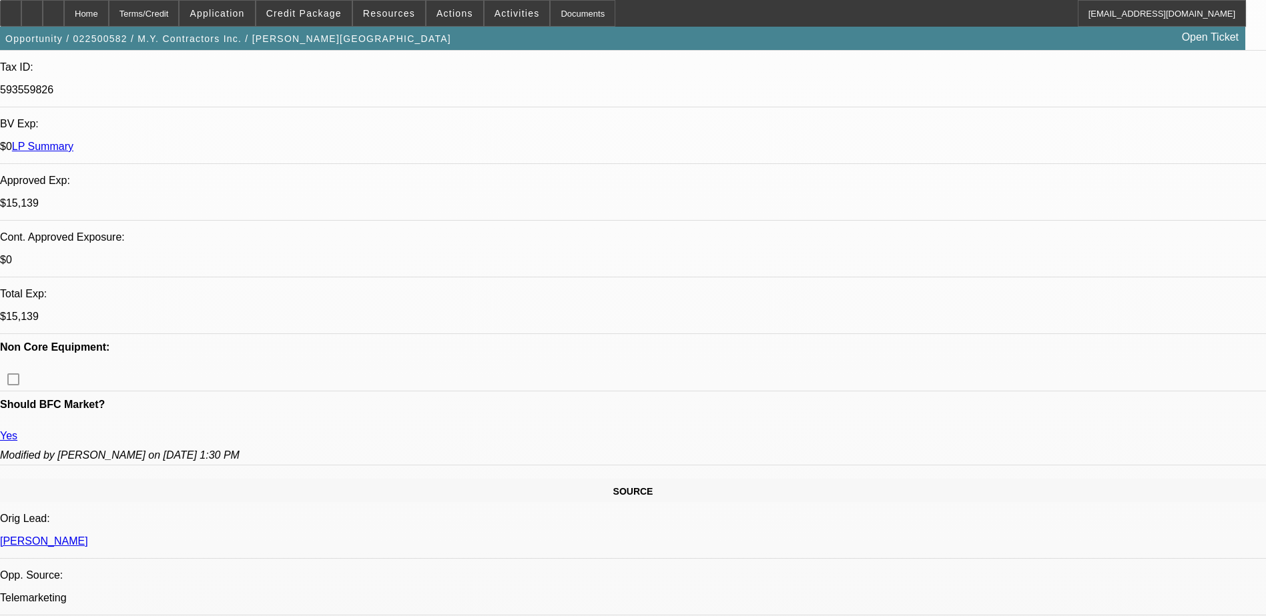
select select "0"
select select "6"
select select "0"
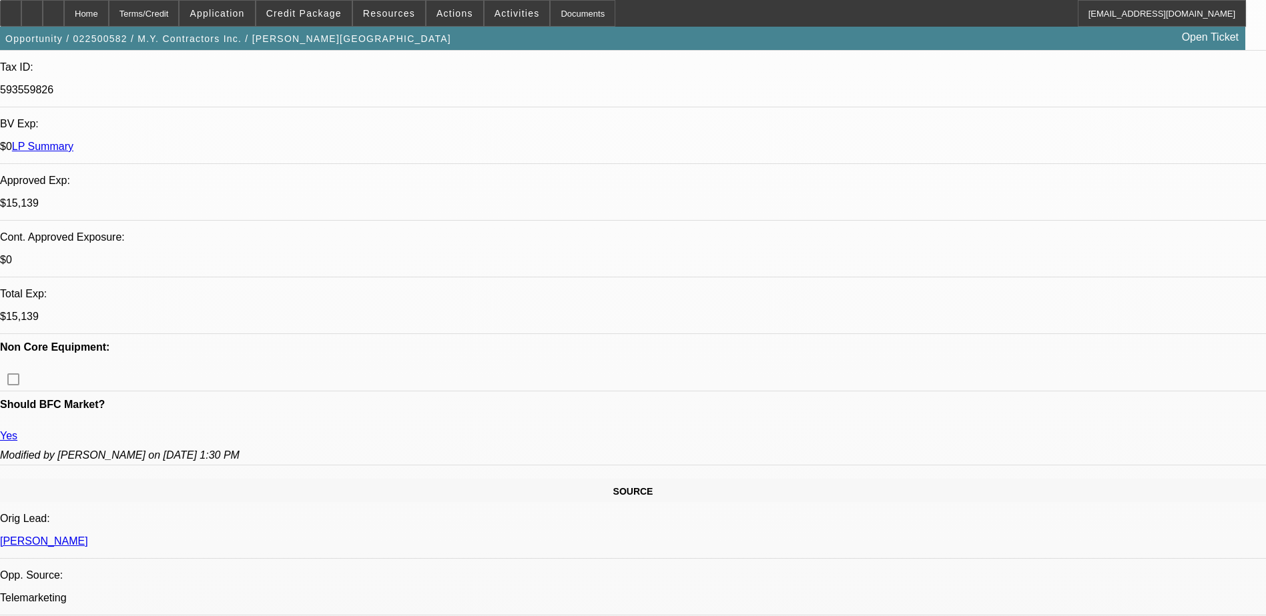
select select "0"
select select "6"
select select "0"
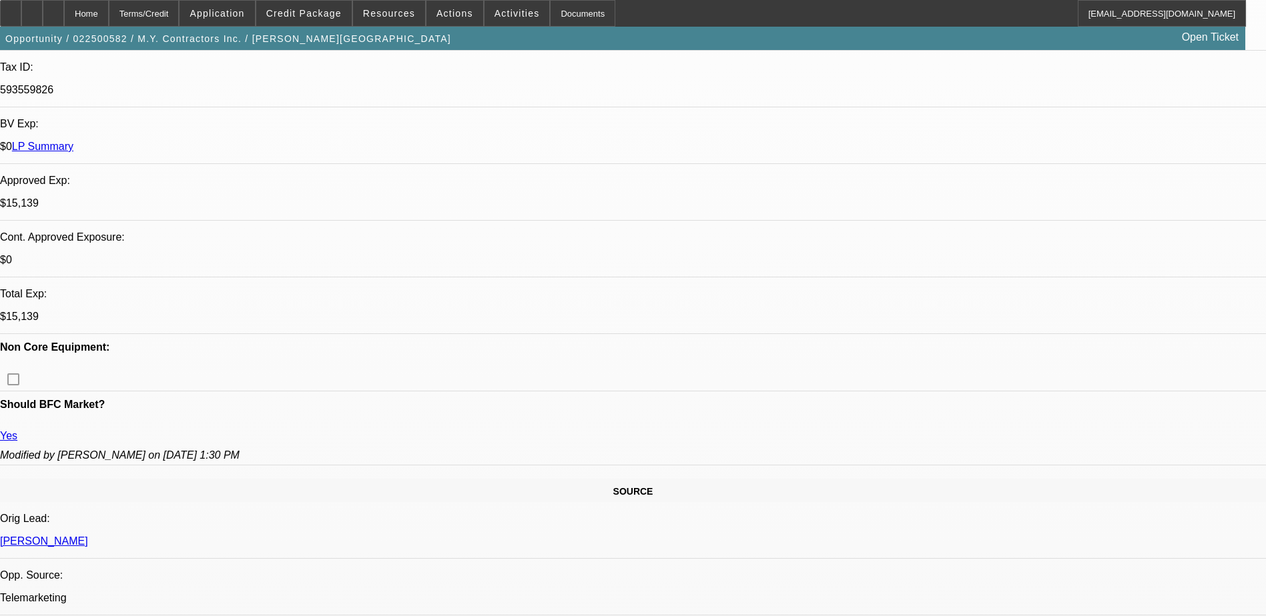
select select "0"
select select "6"
select select "0"
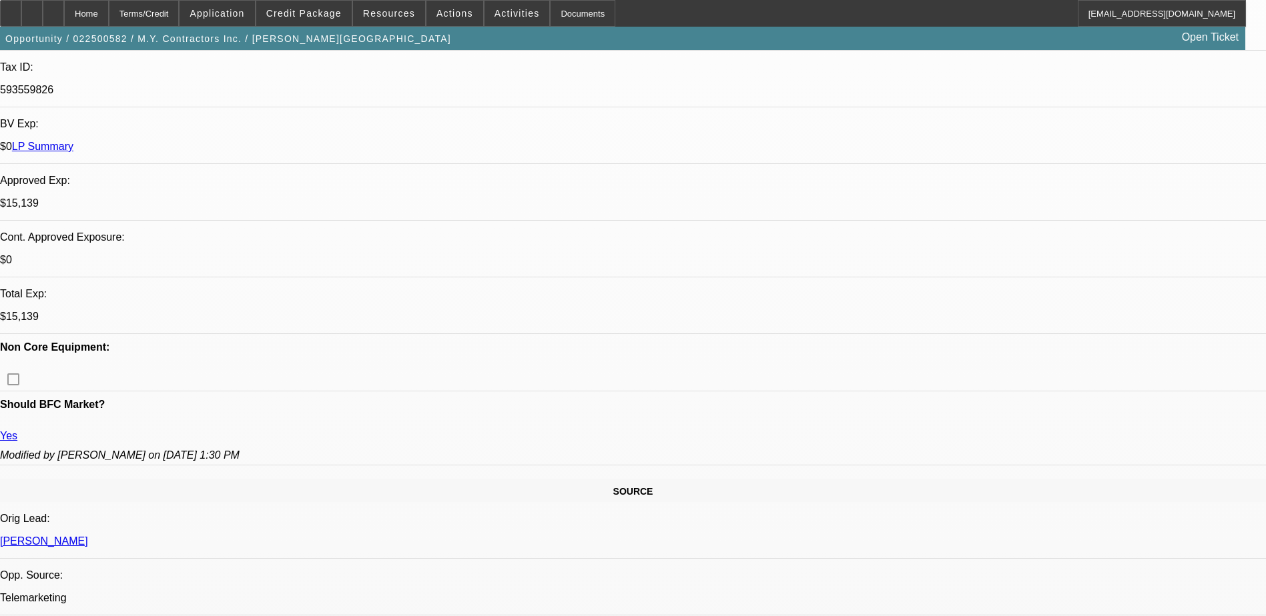
select select "6"
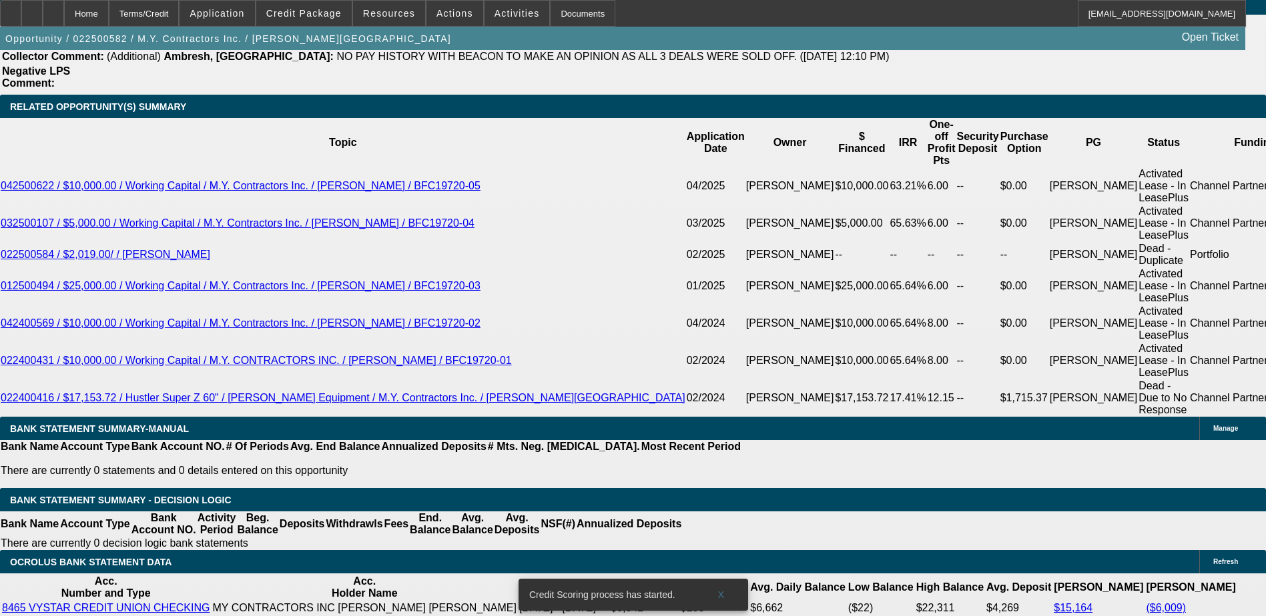
scroll to position [2228, 0]
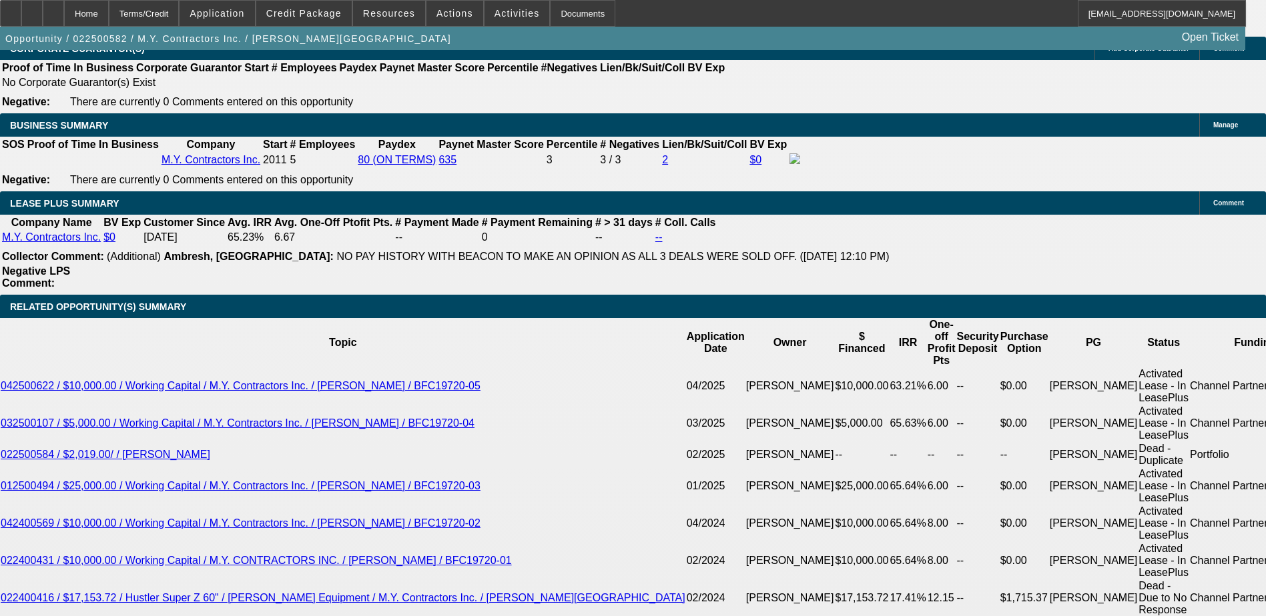
scroll to position [2223, 0]
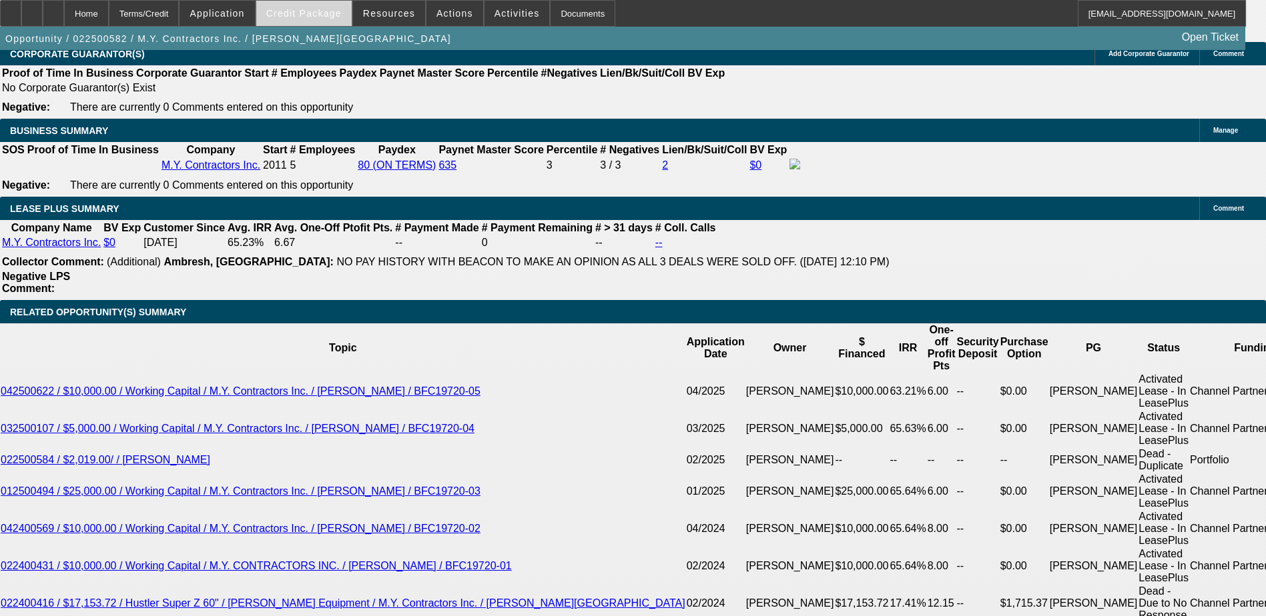
click at [332, 13] on span "Credit Package" at bounding box center [303, 13] width 75 height 11
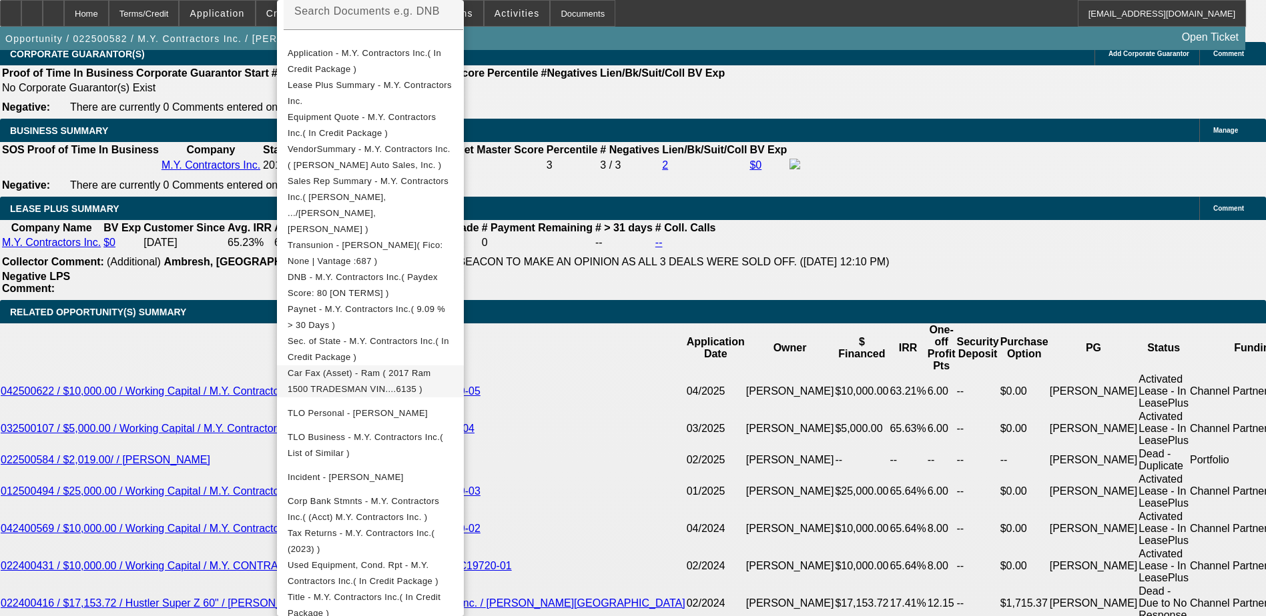
scroll to position [200, 0]
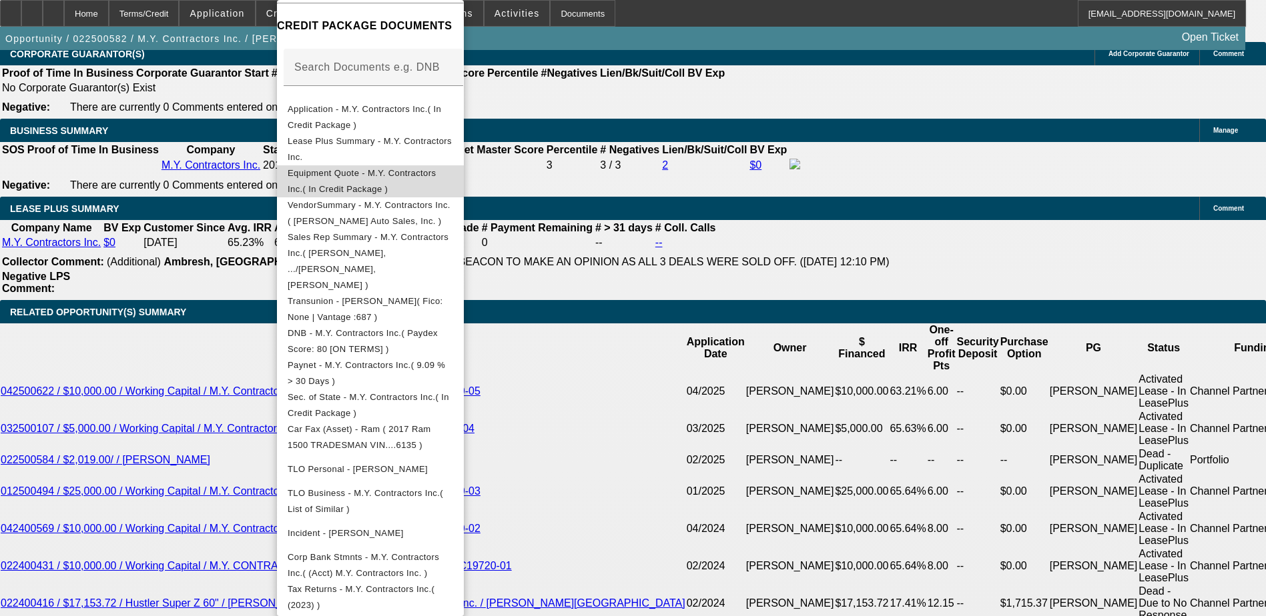
click at [453, 169] on span "Equipment Quote - M.Y. Contractors Inc.( In Credit Package )" at bounding box center [370, 181] width 165 height 32
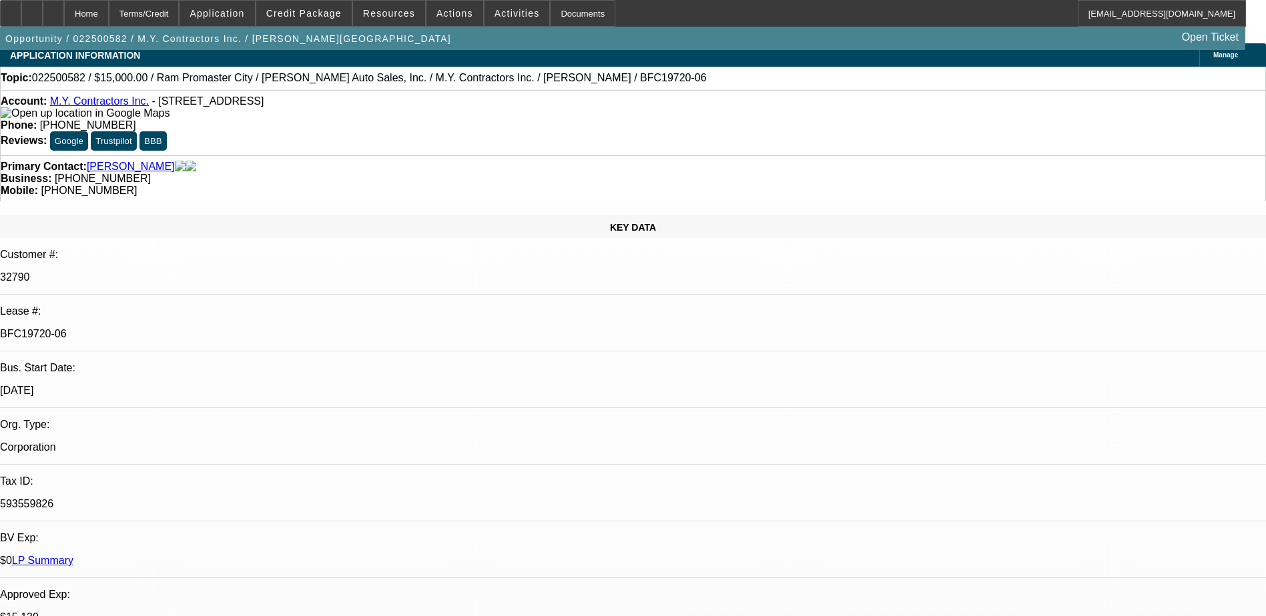
scroll to position [0, 0]
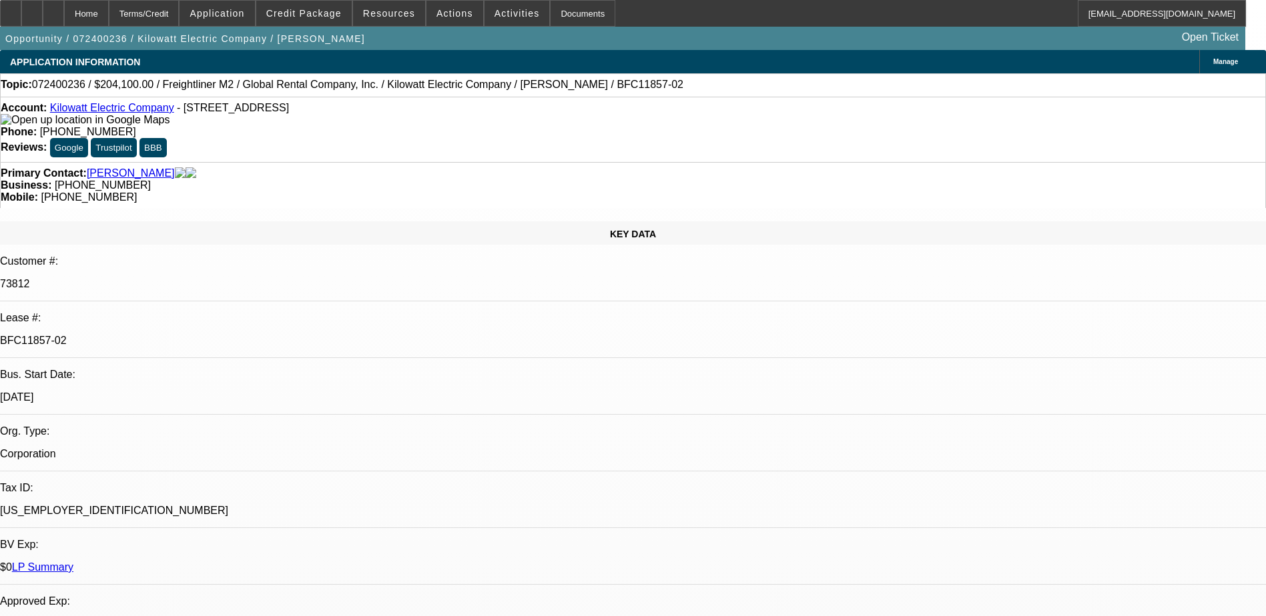
select select "0"
select select "2"
select select "0"
select select "2"
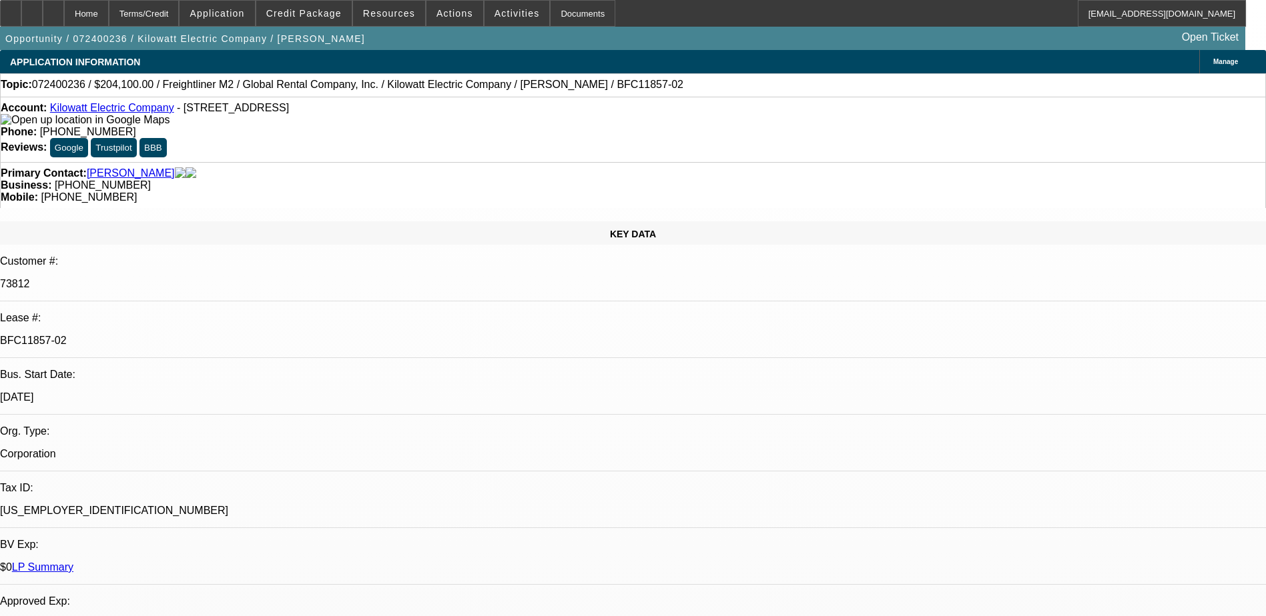
select select "0"
select select "2"
select select "0"
select select "2"
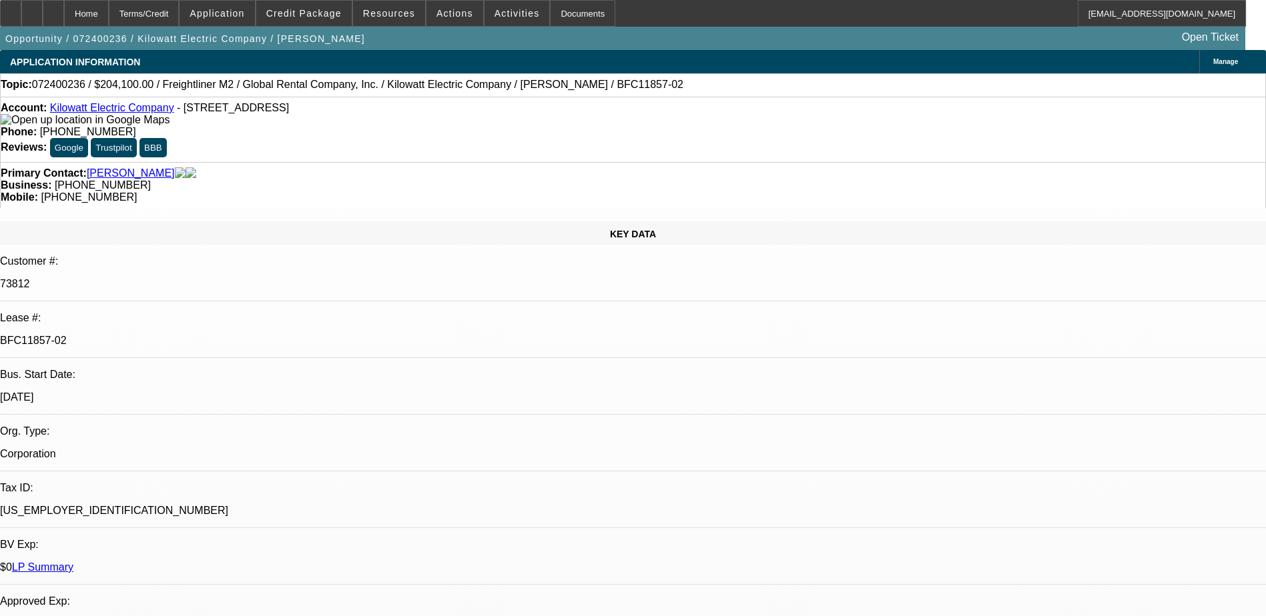
select select "0"
select select "2"
select select "0"
select select "2"
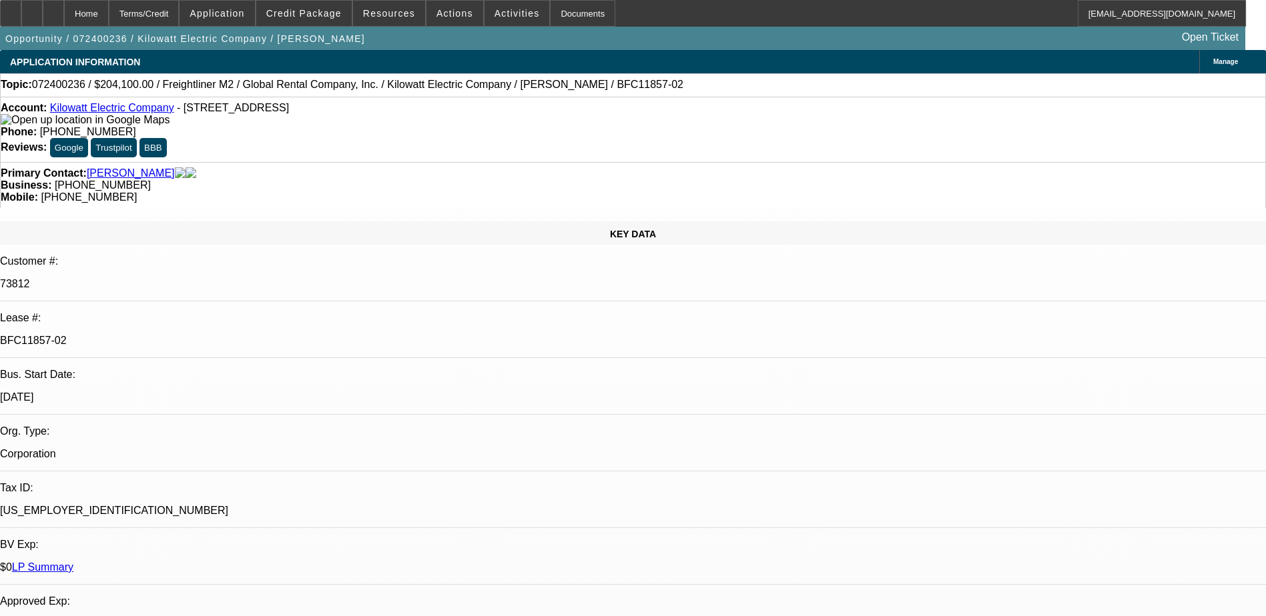
scroll to position [2030, 0]
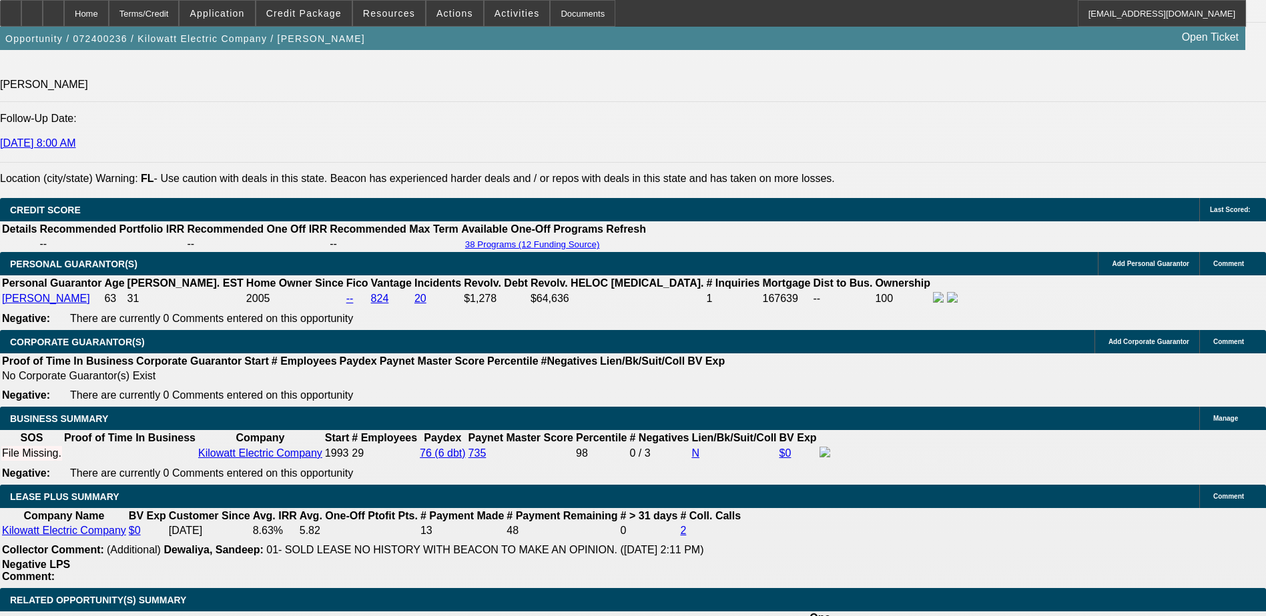
scroll to position [1868, 0]
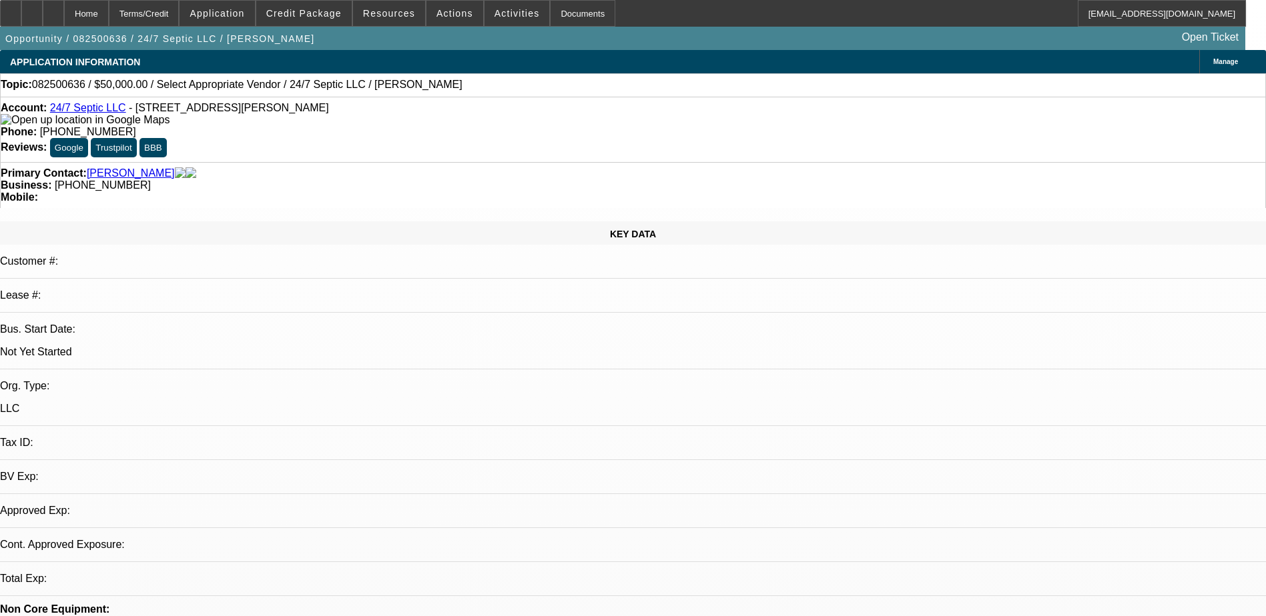
select select "0"
select select "2"
select select "0.1"
select select "4"
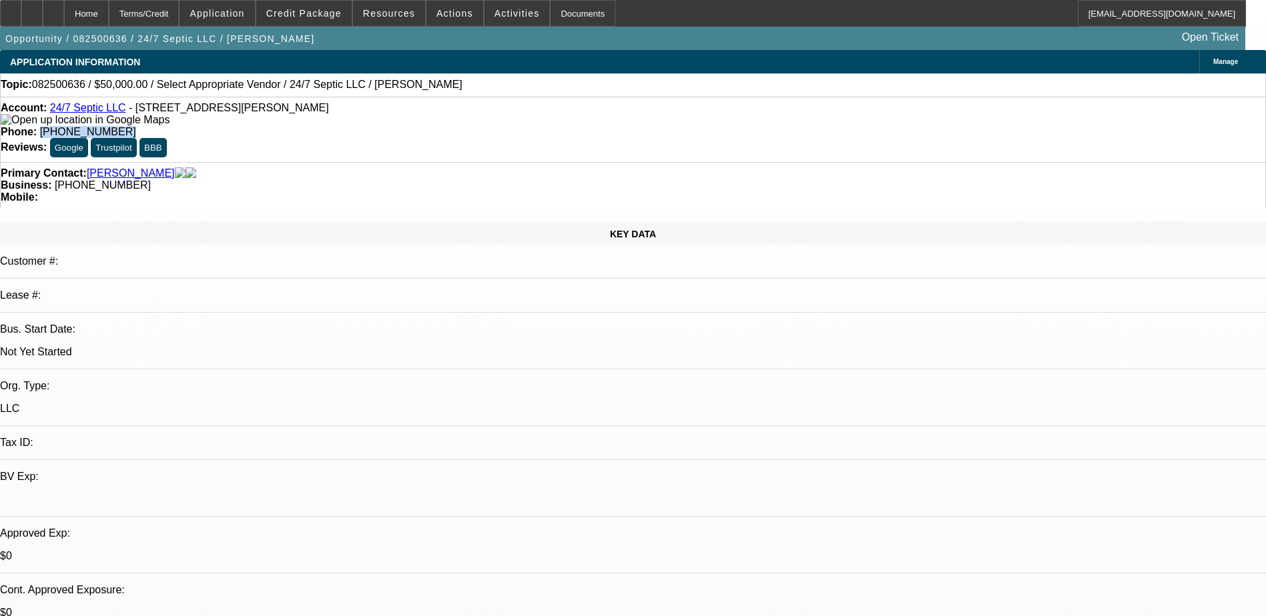
drag, startPoint x: 536, startPoint y: 114, endPoint x: 463, endPoint y: 119, distance: 73.6
click at [463, 119] on div "Account: 24/7 Septic LLC - [STREET_ADDRESS][PERSON_NAME] Phone: [PHONE_NUMBER] …" at bounding box center [633, 129] width 1266 height 65
copy span "[PHONE_NUMBER]"
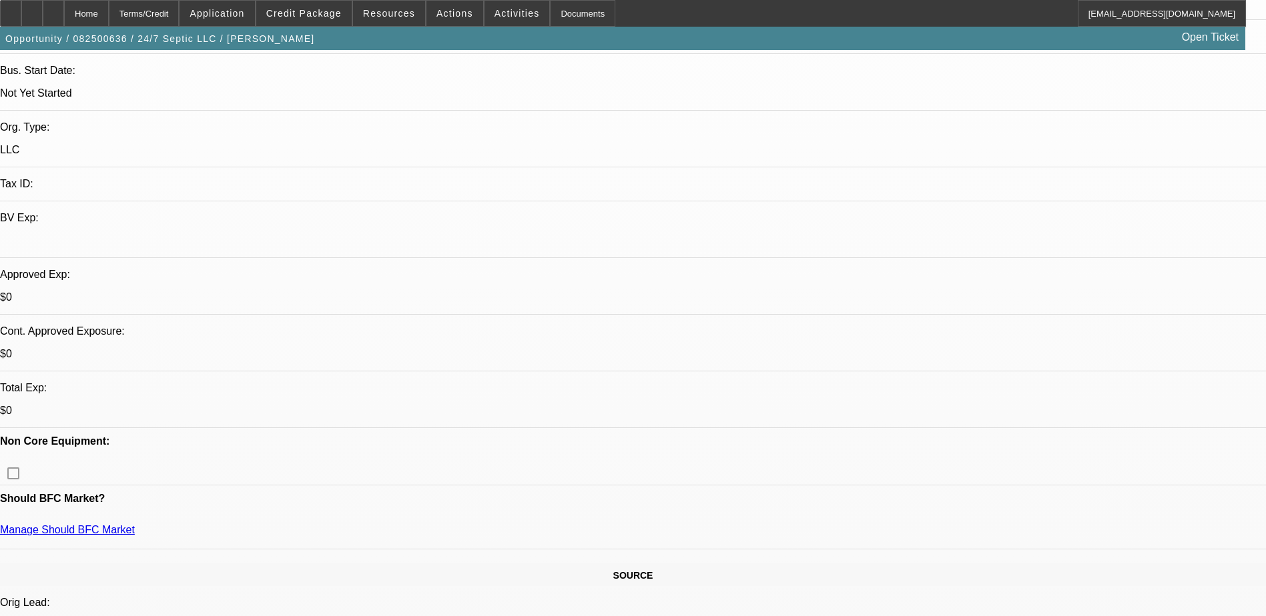
scroll to position [133, 0]
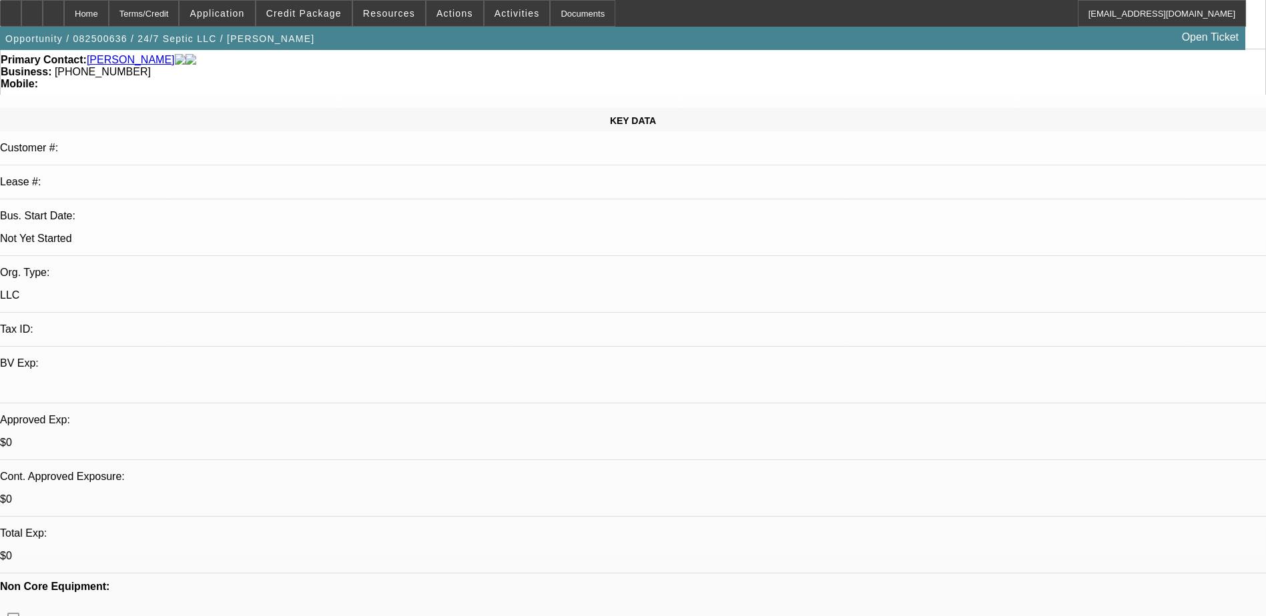
scroll to position [0, 0]
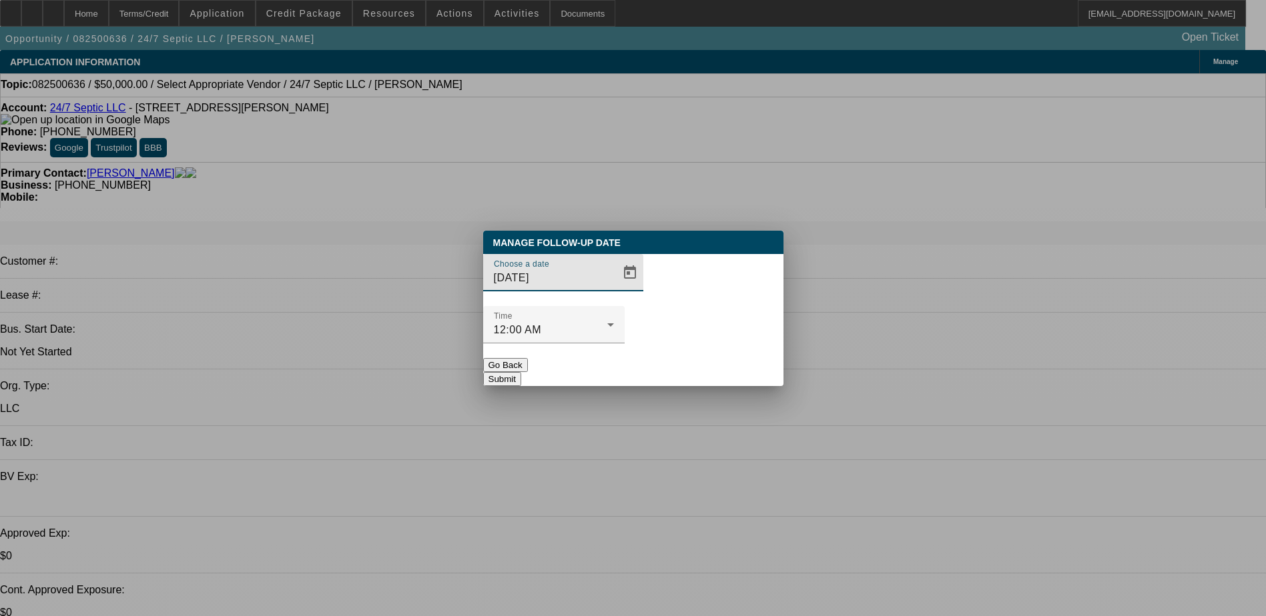
click at [630, 306] on div "Choose a date 9/16/2025" at bounding box center [633, 280] width 300 height 52
click at [616, 289] on span "Open calendar" at bounding box center [630, 273] width 32 height 32
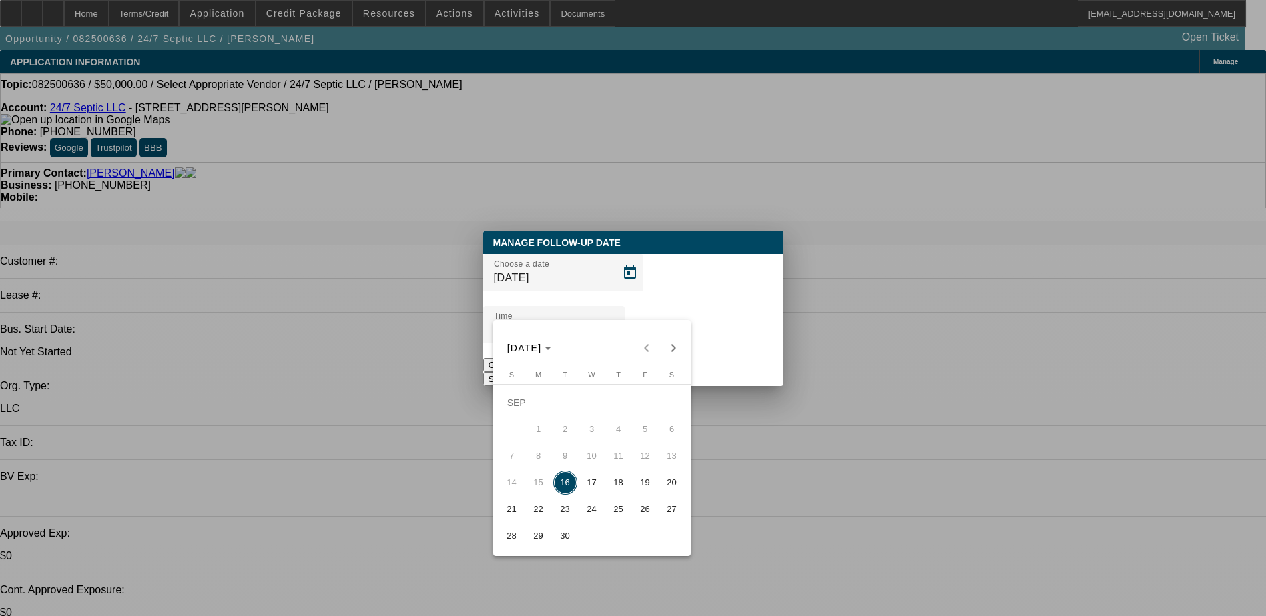
click at [609, 487] on span "18" at bounding box center [618, 483] width 24 height 24
type input "9/18/2025"
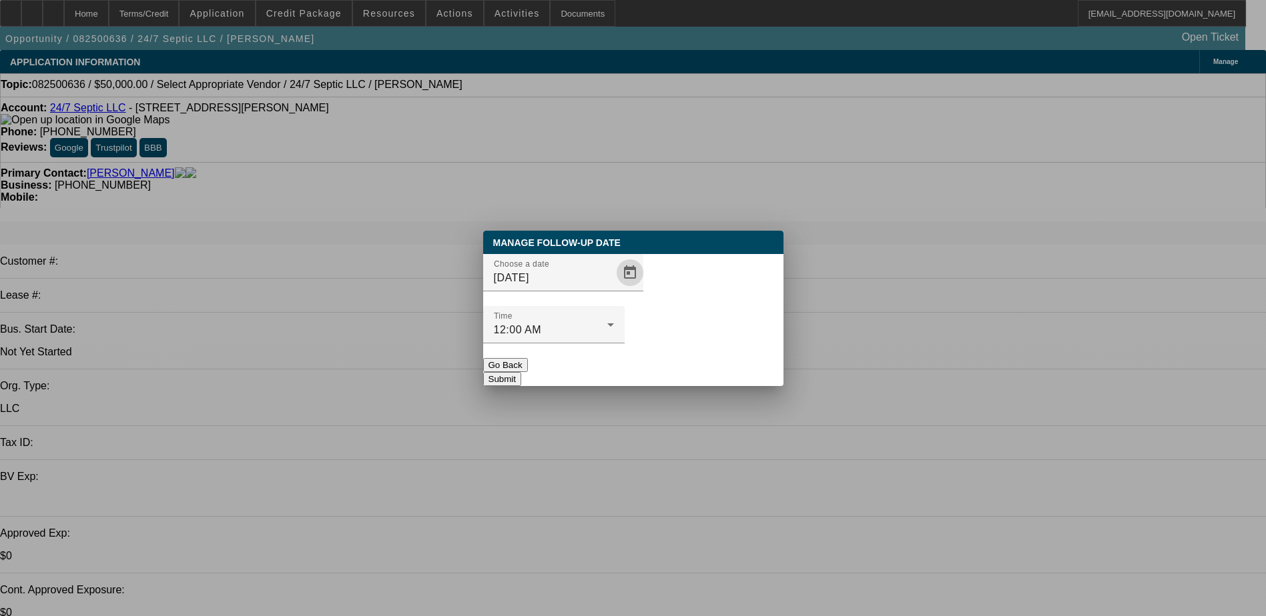
click at [521, 372] on button "Submit" at bounding box center [502, 379] width 38 height 14
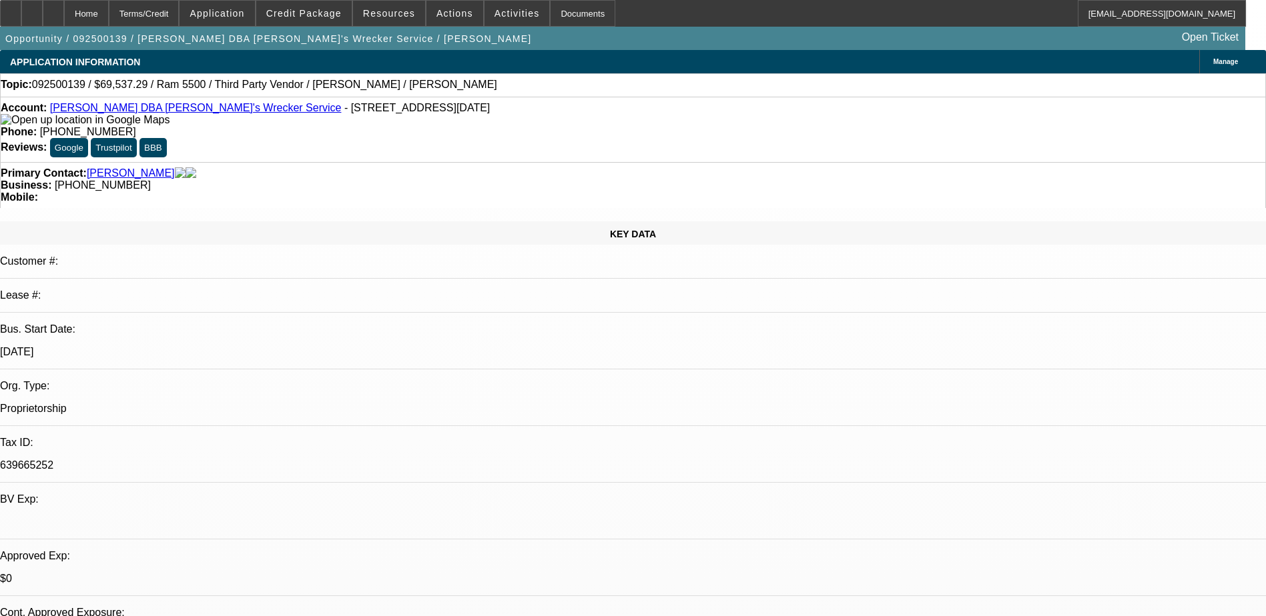
select select "0"
select select "6"
select select "0"
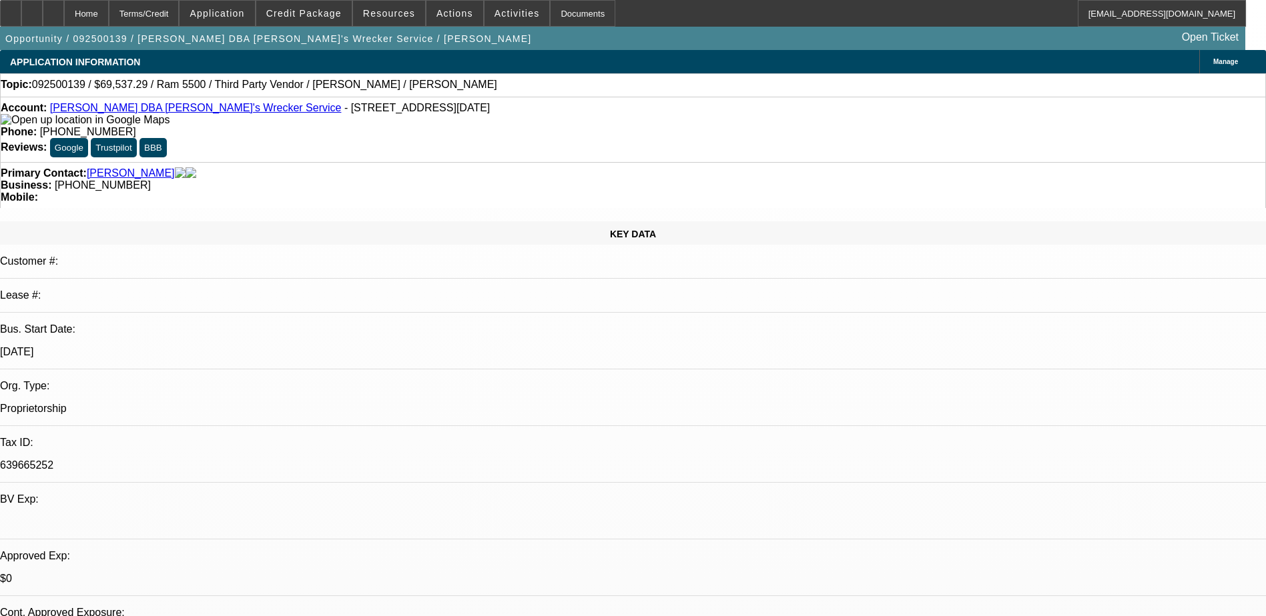
select select "0"
select select "6"
select select "0"
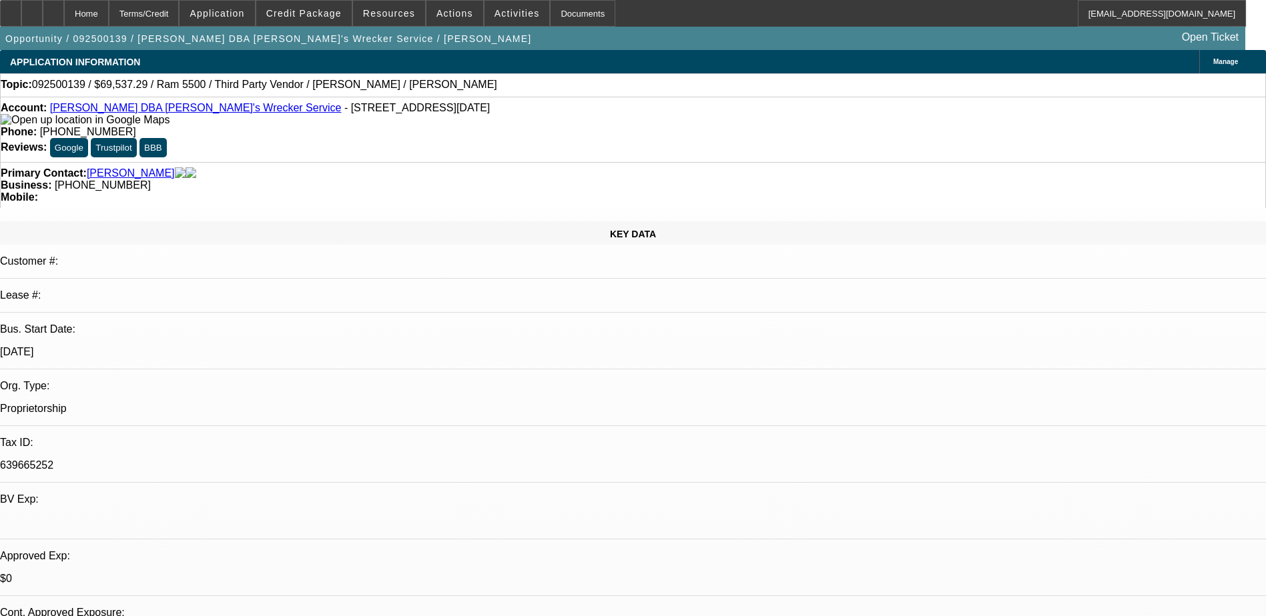
select select "0"
select select "6"
select select "0"
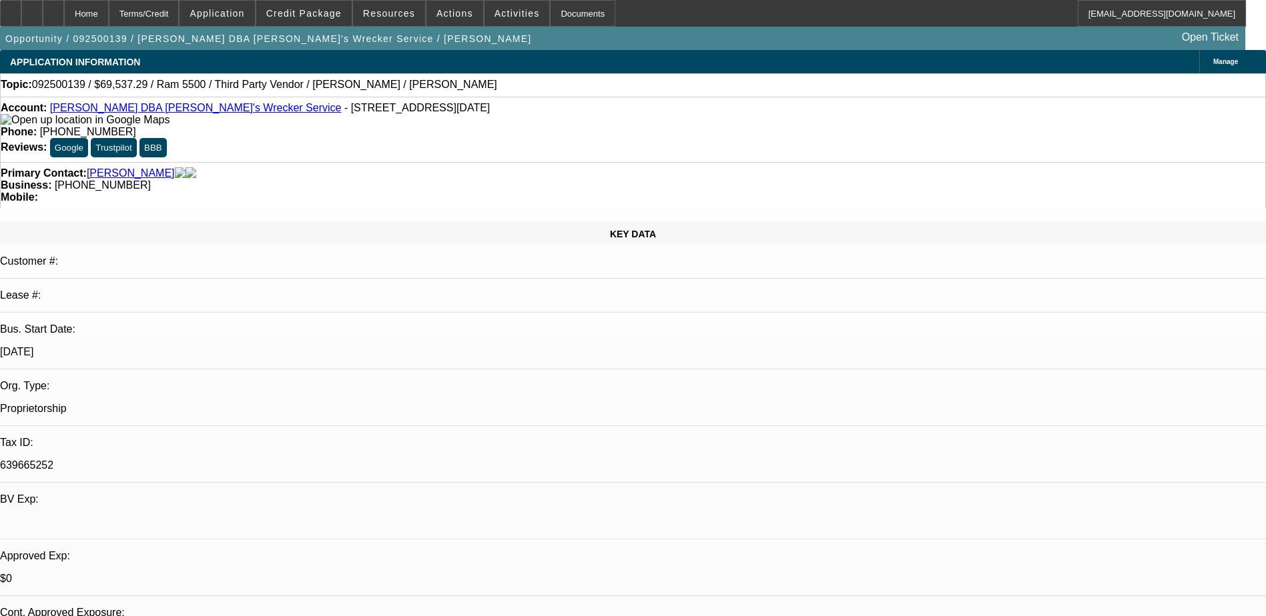
select select "6"
click at [113, 109] on link "[PERSON_NAME] DBA [PERSON_NAME]'s Wrecker Service" at bounding box center [196, 107] width 292 height 11
